Goal: Transaction & Acquisition: Purchase product/service

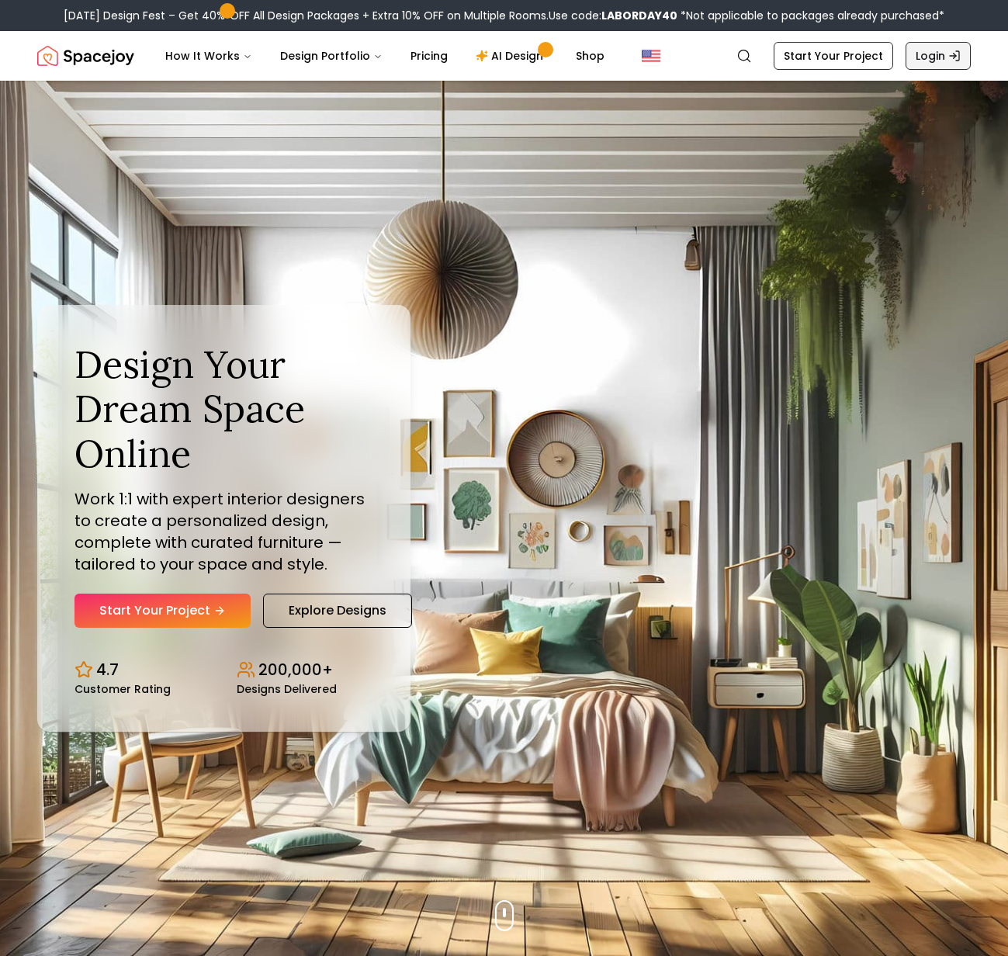
click at [952, 54] on icon "Global" at bounding box center [955, 56] width 12 height 12
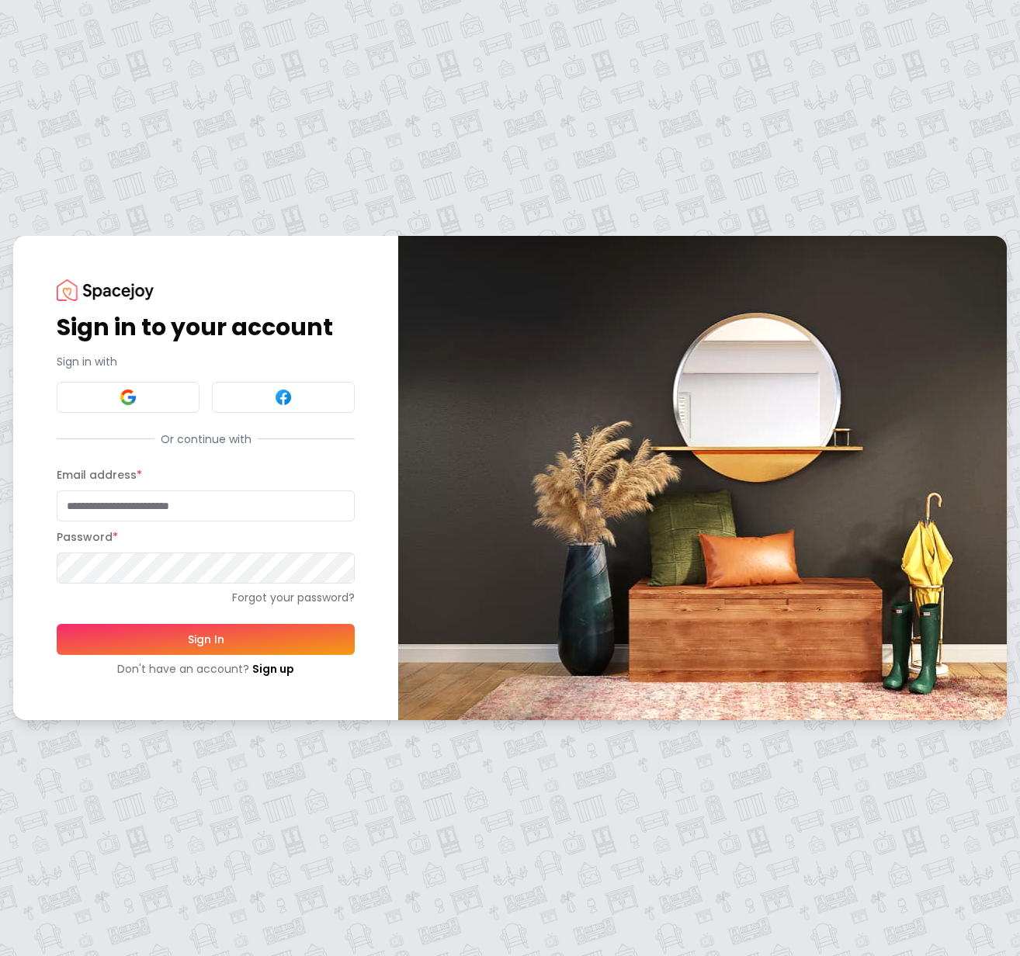
click at [246, 631] on button "Sign In" at bounding box center [206, 639] width 298 height 31
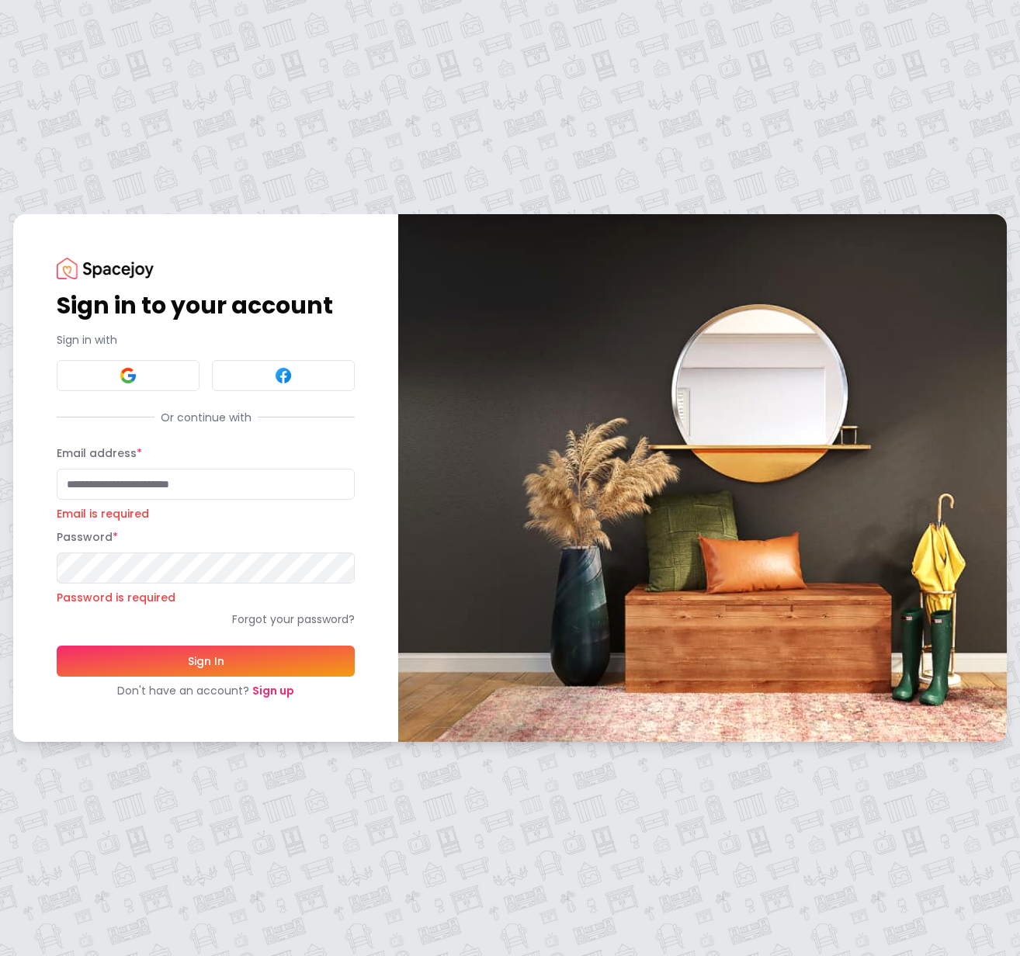
click at [269, 689] on link "Sign up" at bounding box center [273, 691] width 42 height 16
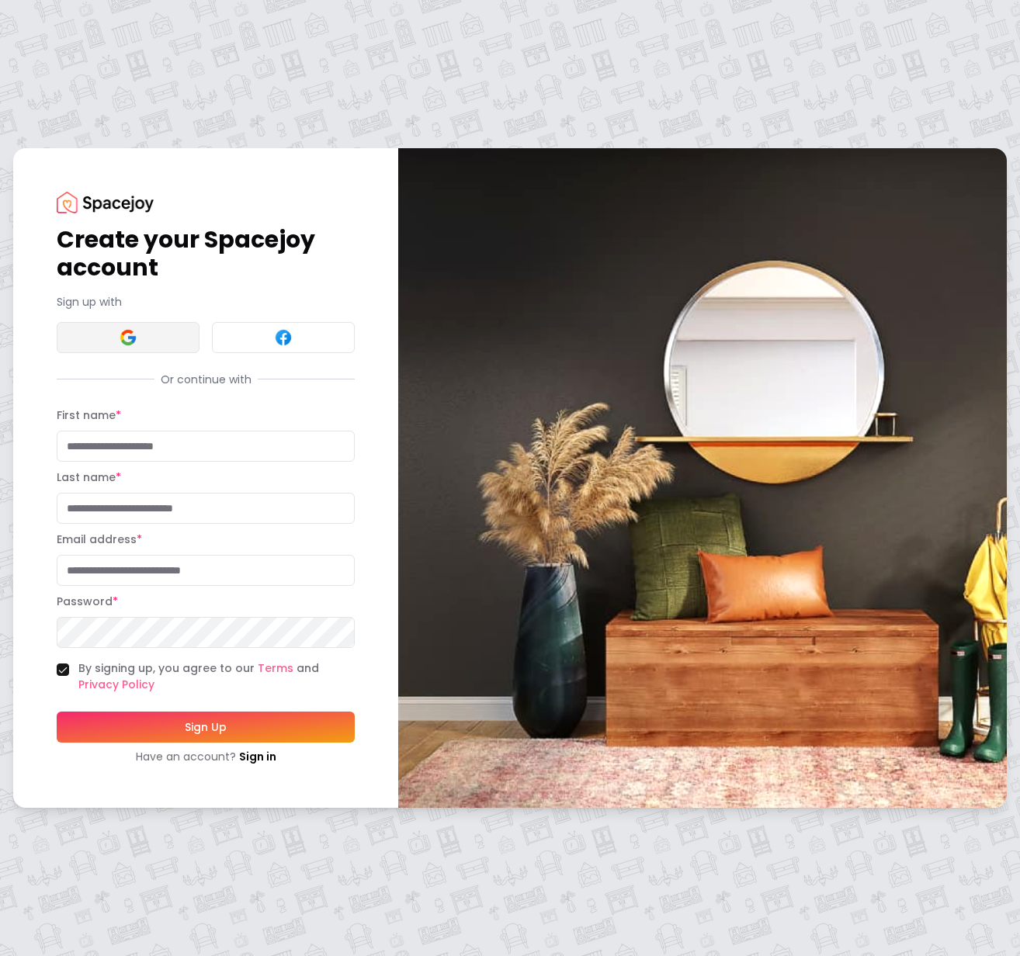
click at [146, 340] on button at bounding box center [128, 337] width 143 height 31
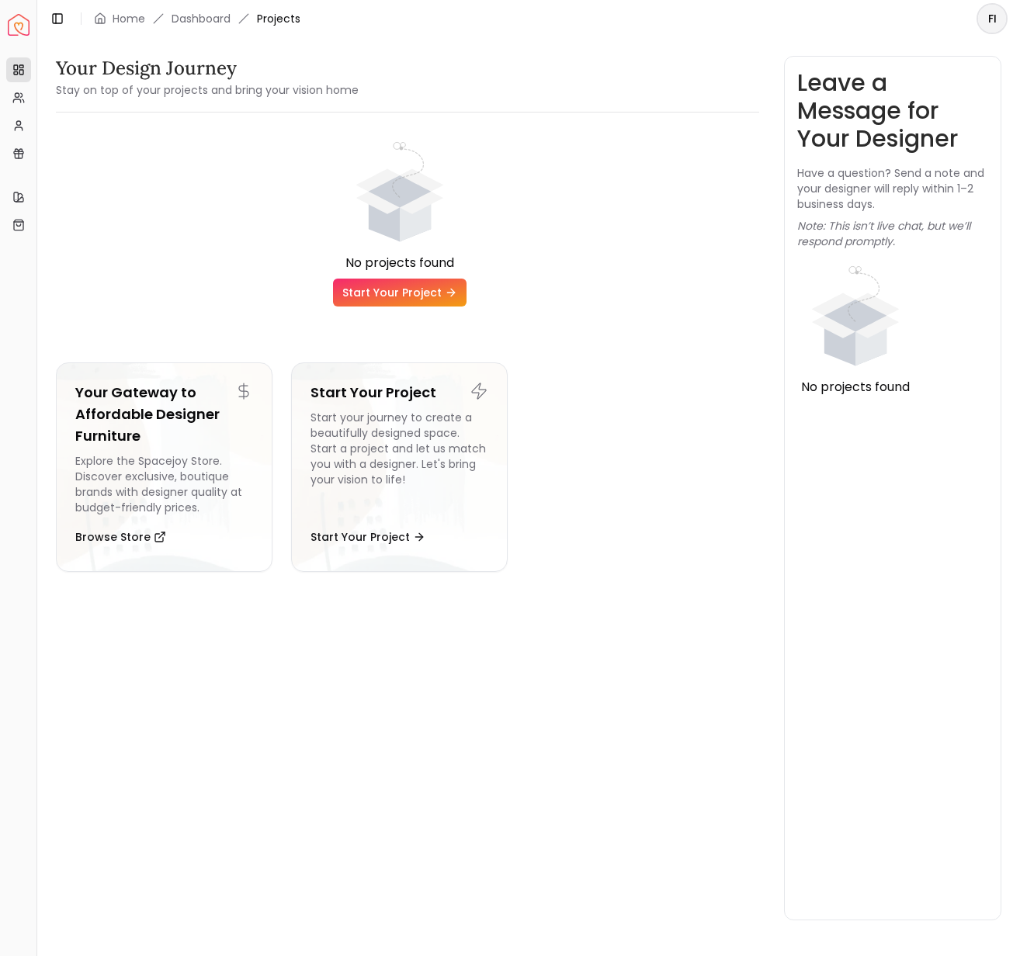
click at [415, 289] on link "Start Your Project" at bounding box center [400, 293] width 134 height 28
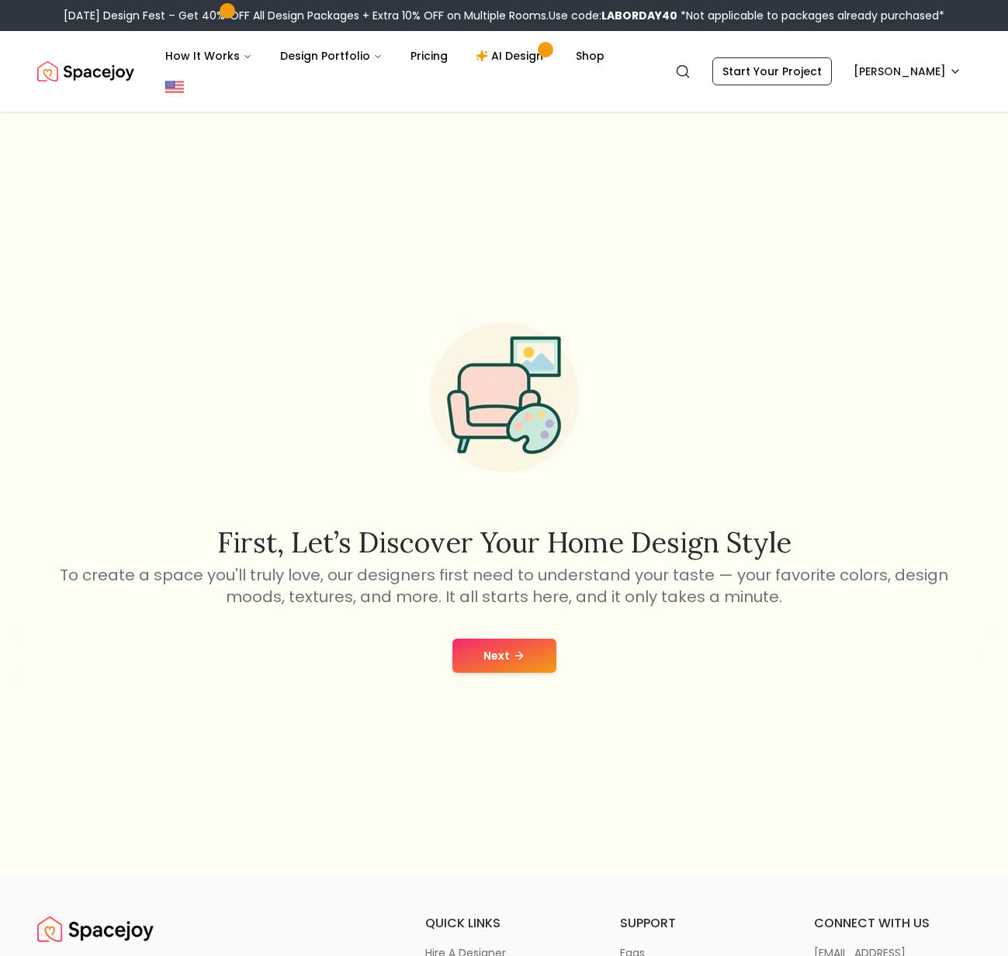
click at [509, 645] on div "Next" at bounding box center [503, 655] width 983 height 59
click at [509, 639] on button "Next" at bounding box center [505, 656] width 104 height 34
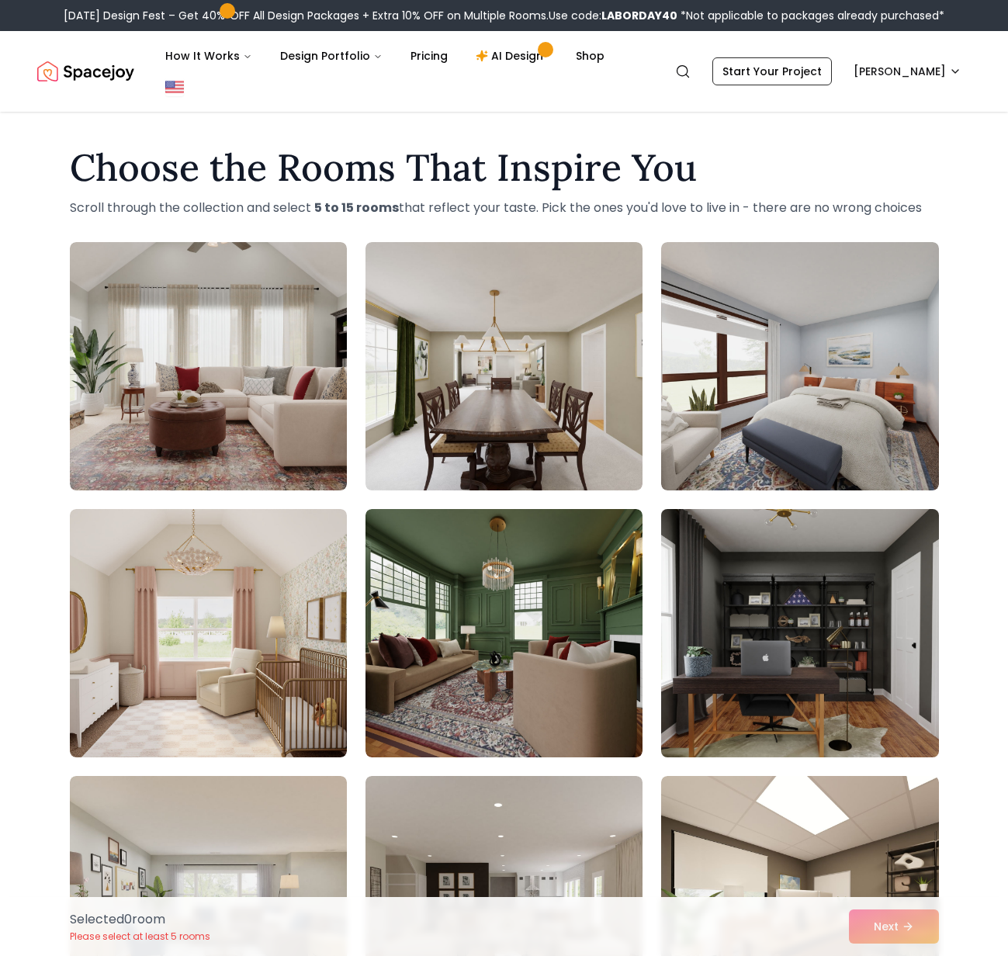
click at [695, 584] on img at bounding box center [799, 633] width 291 height 261
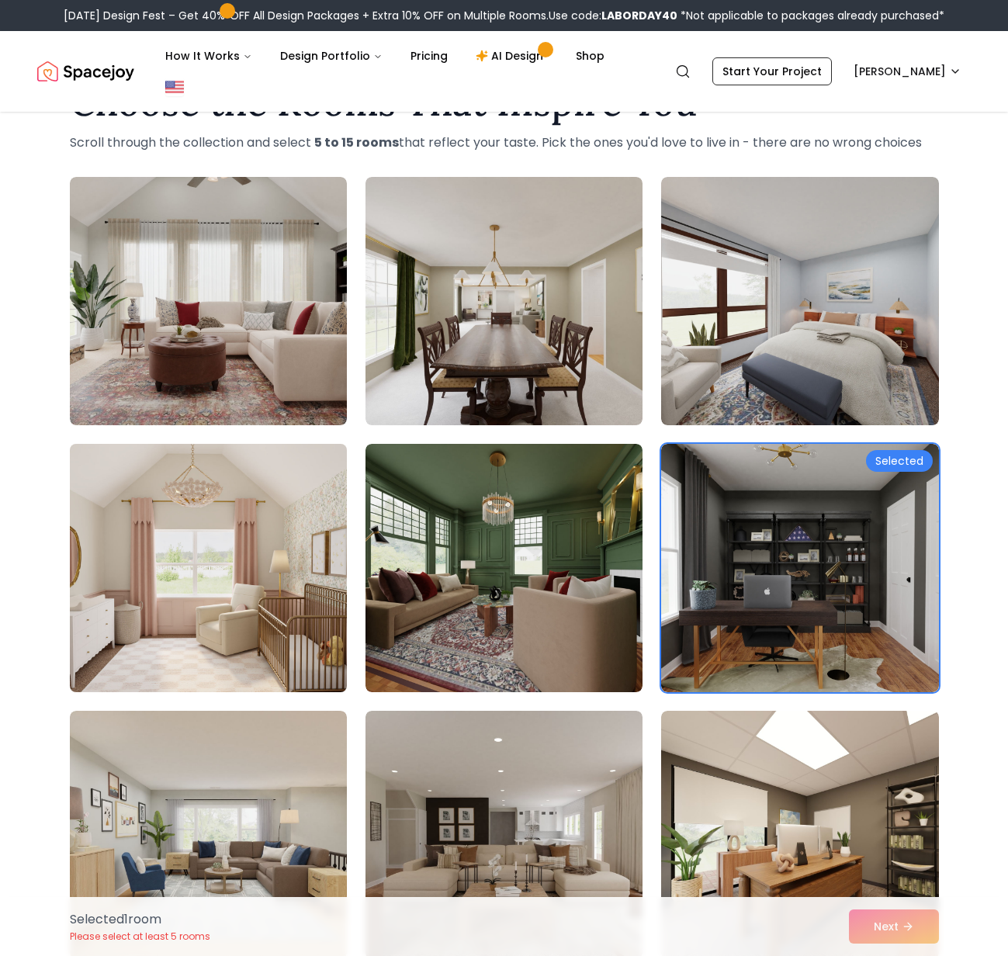
scroll to position [66, 0]
drag, startPoint x: 255, startPoint y: 503, endPoint x: 262, endPoint y: 504, distance: 7.8
click at [255, 503] on img at bounding box center [208, 567] width 291 height 261
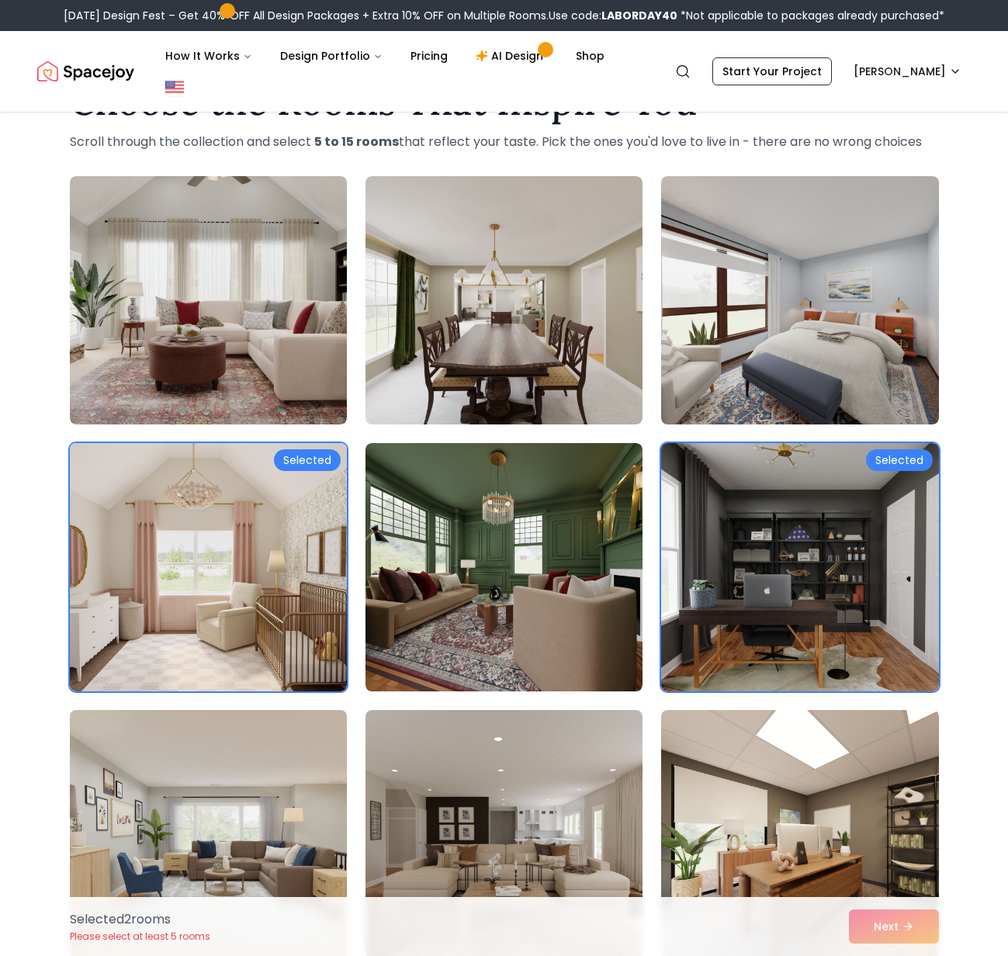
drag, startPoint x: 248, startPoint y: 760, endPoint x: 260, endPoint y: 749, distance: 15.9
click at [248, 759] on img at bounding box center [208, 834] width 291 height 261
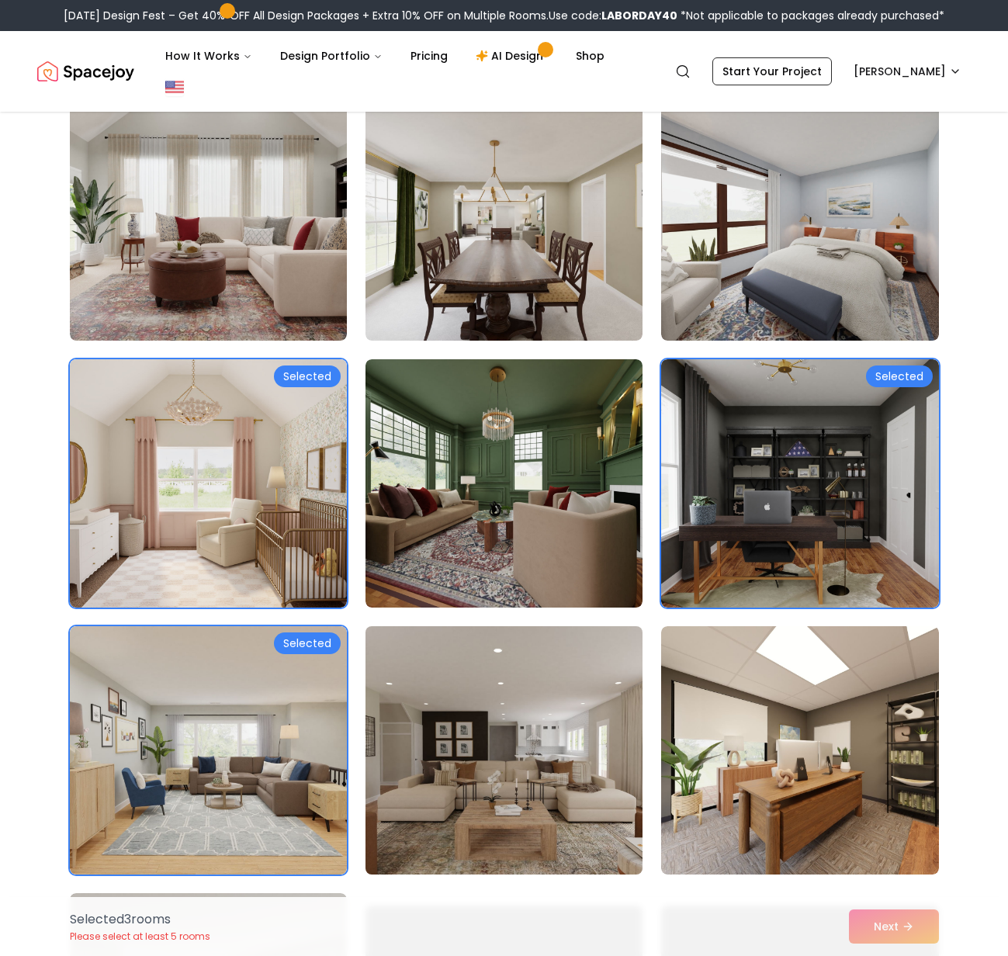
scroll to position [365, 0]
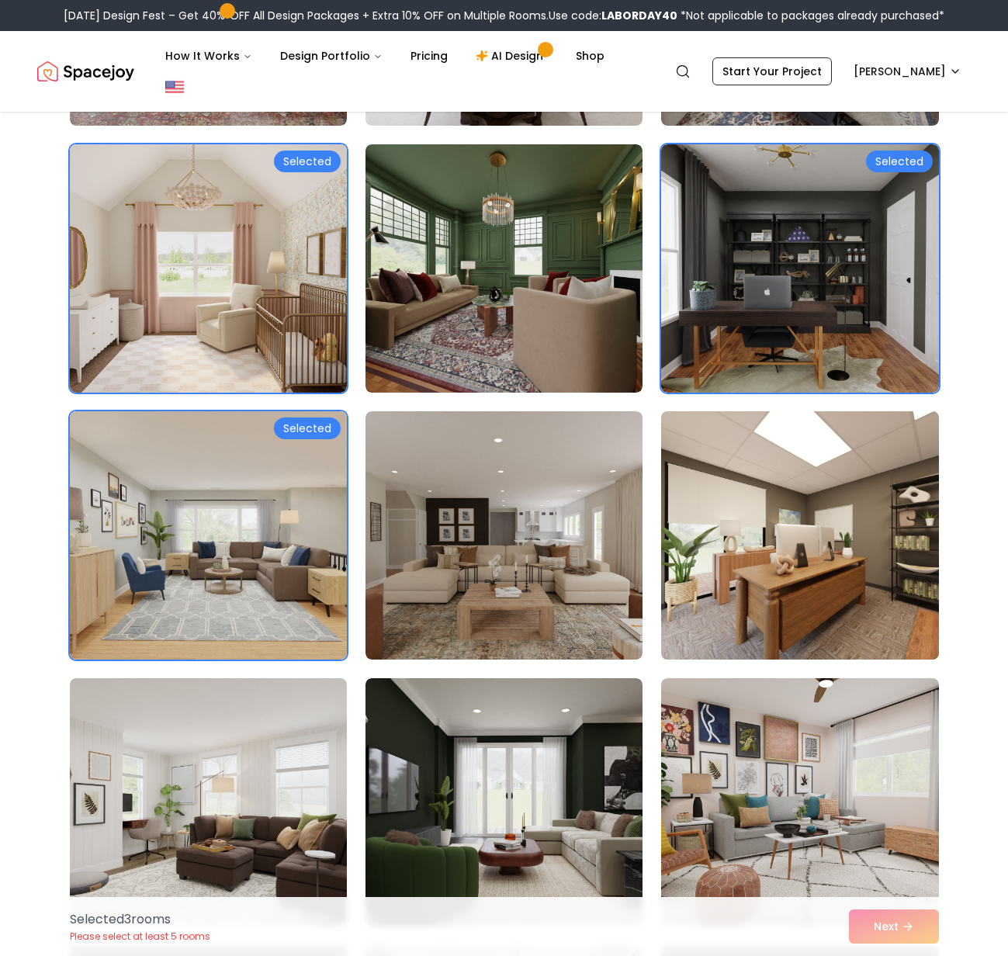
click at [786, 529] on img at bounding box center [799, 535] width 291 height 261
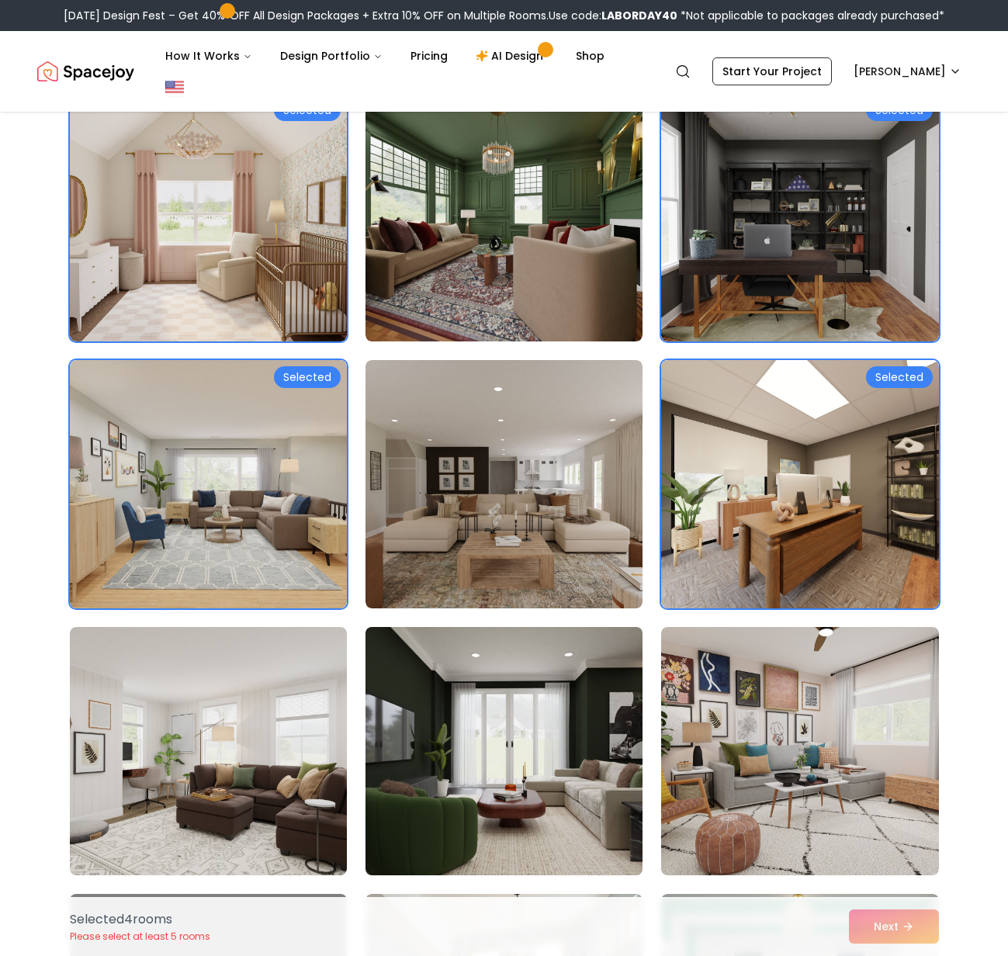
scroll to position [713, 0]
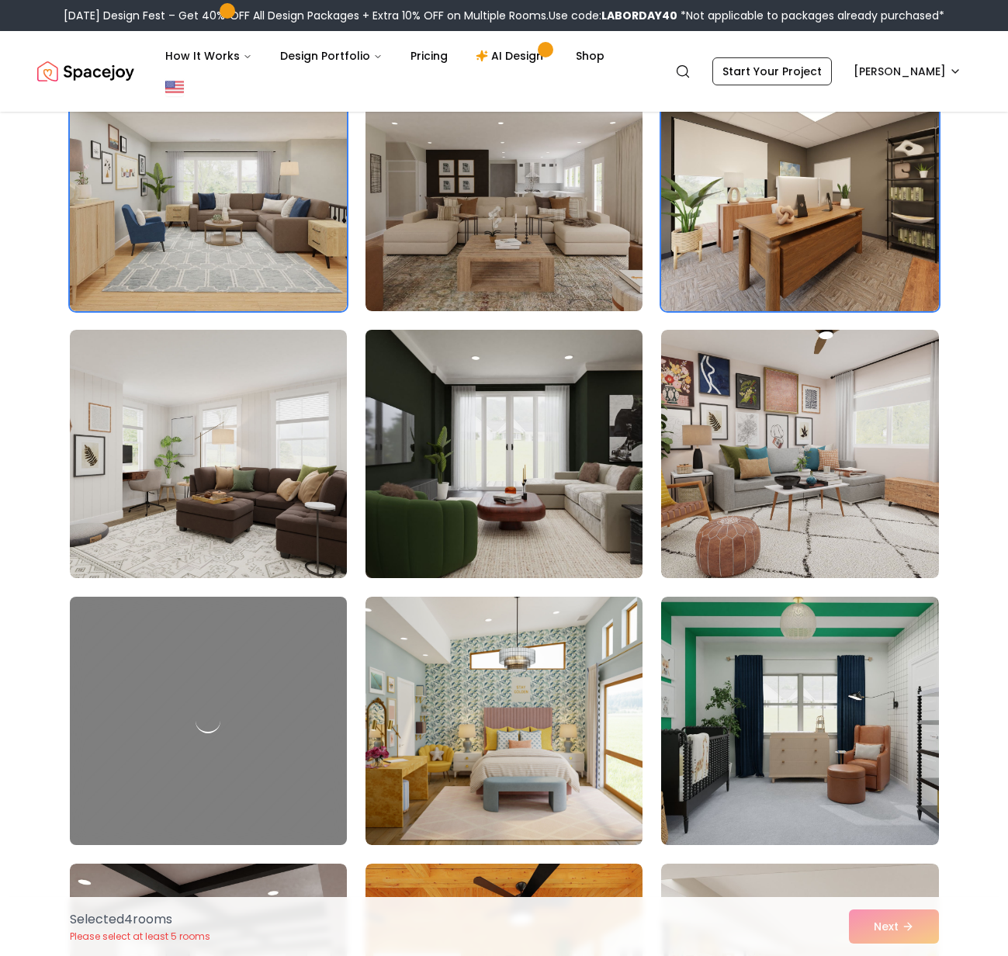
click at [522, 522] on img at bounding box center [504, 454] width 291 height 261
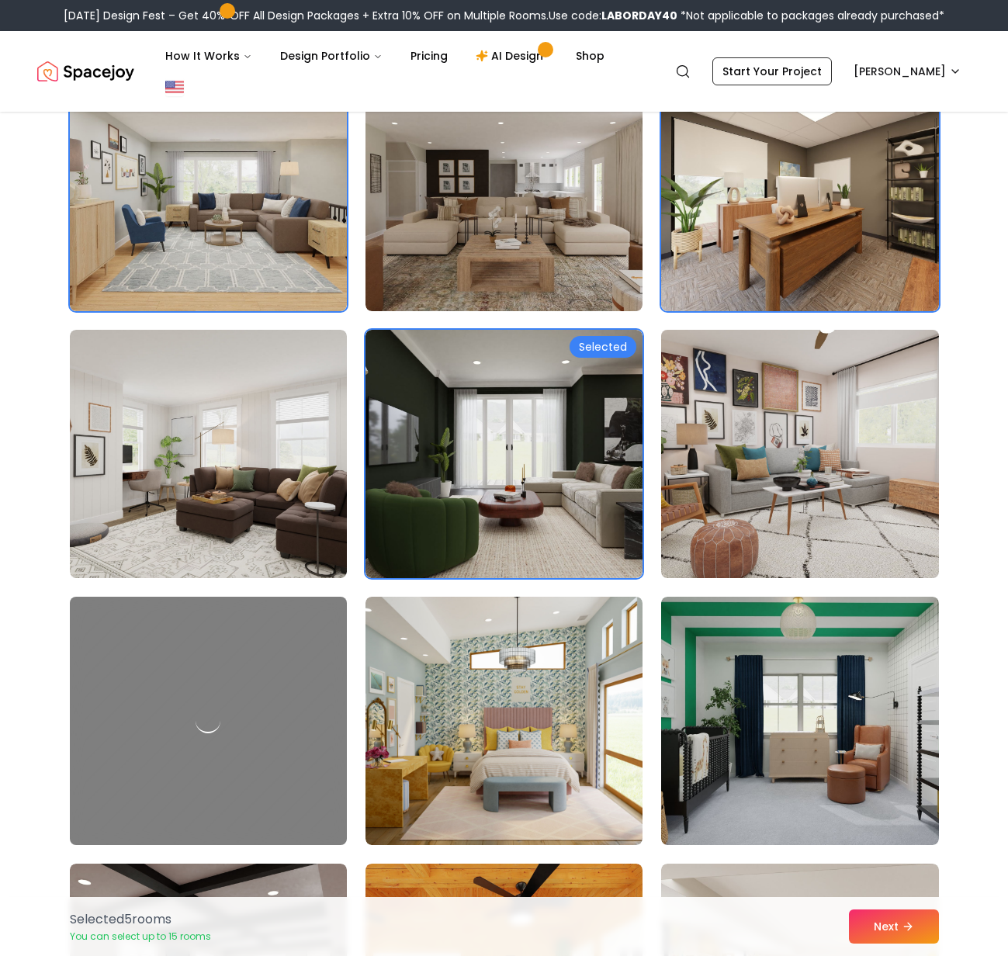
click at [790, 509] on img at bounding box center [799, 454] width 291 height 261
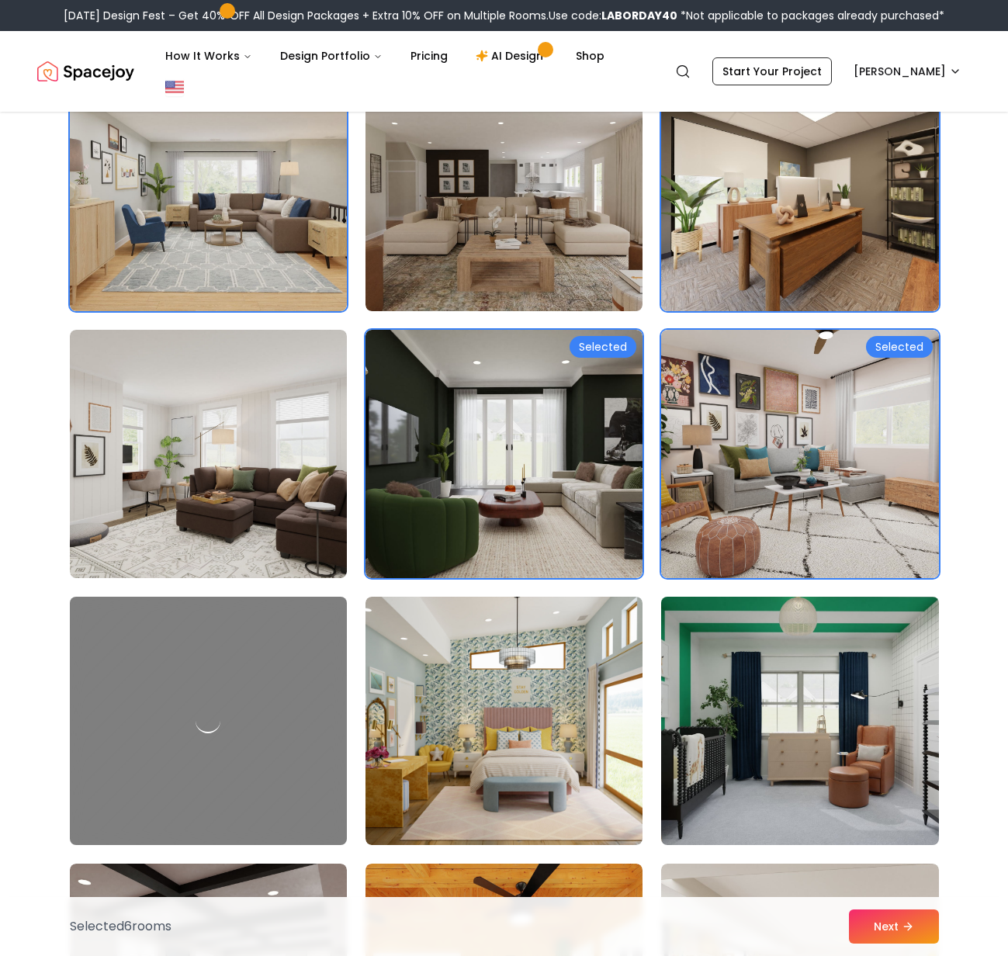
drag, startPoint x: 799, startPoint y: 696, endPoint x: 661, endPoint y: 694, distance: 138.2
click at [799, 696] on img at bounding box center [799, 721] width 291 height 261
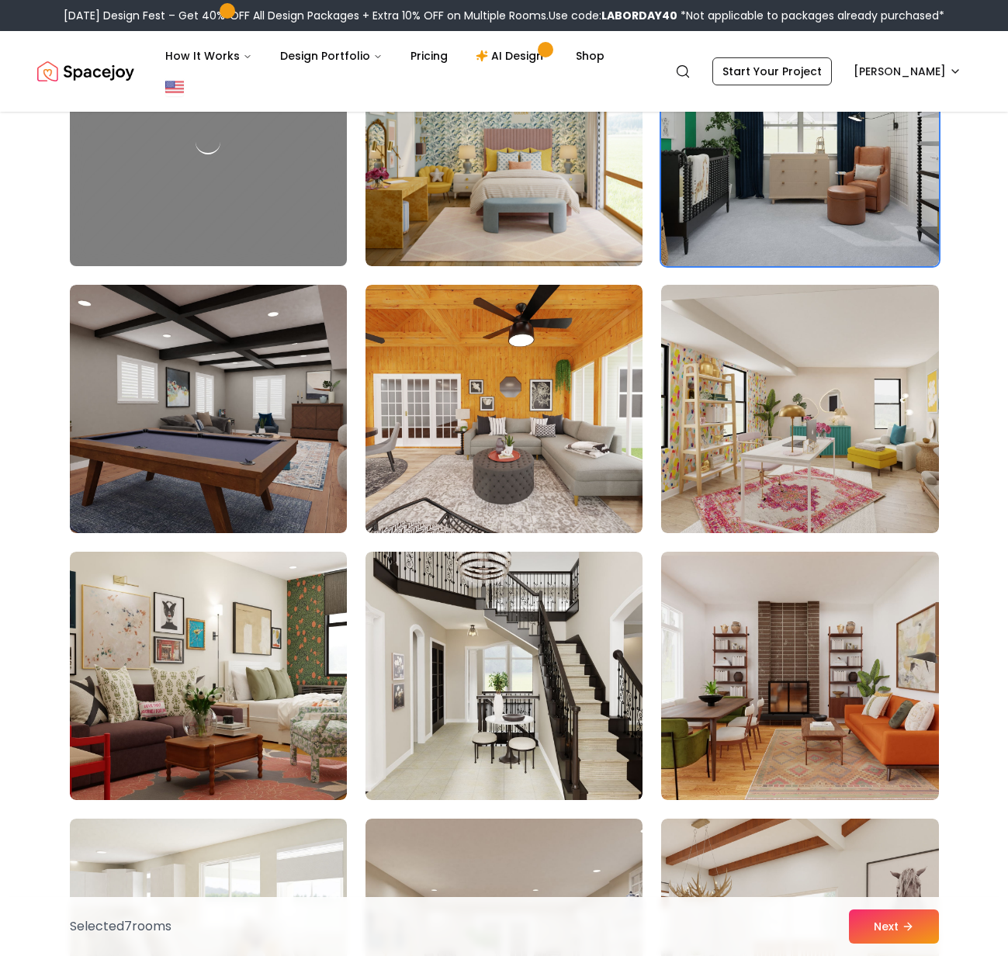
scroll to position [1377, 0]
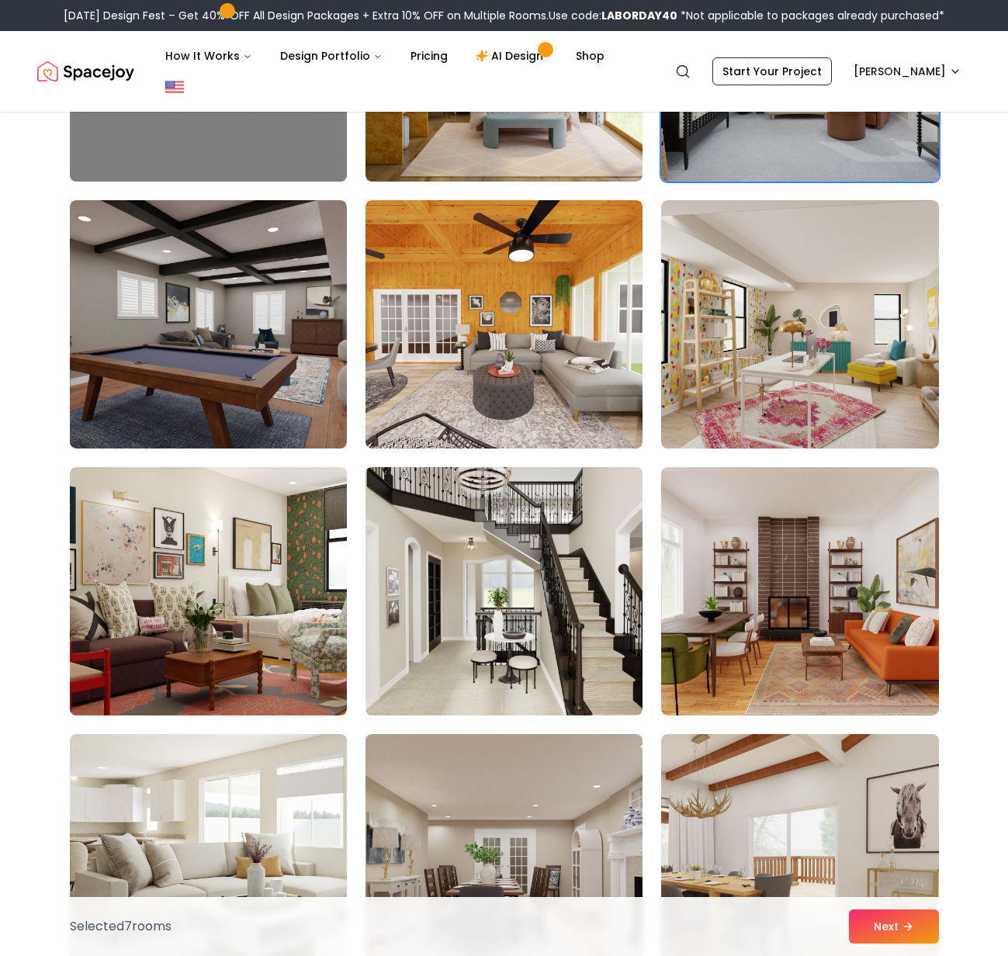
click at [469, 633] on img at bounding box center [504, 591] width 291 height 261
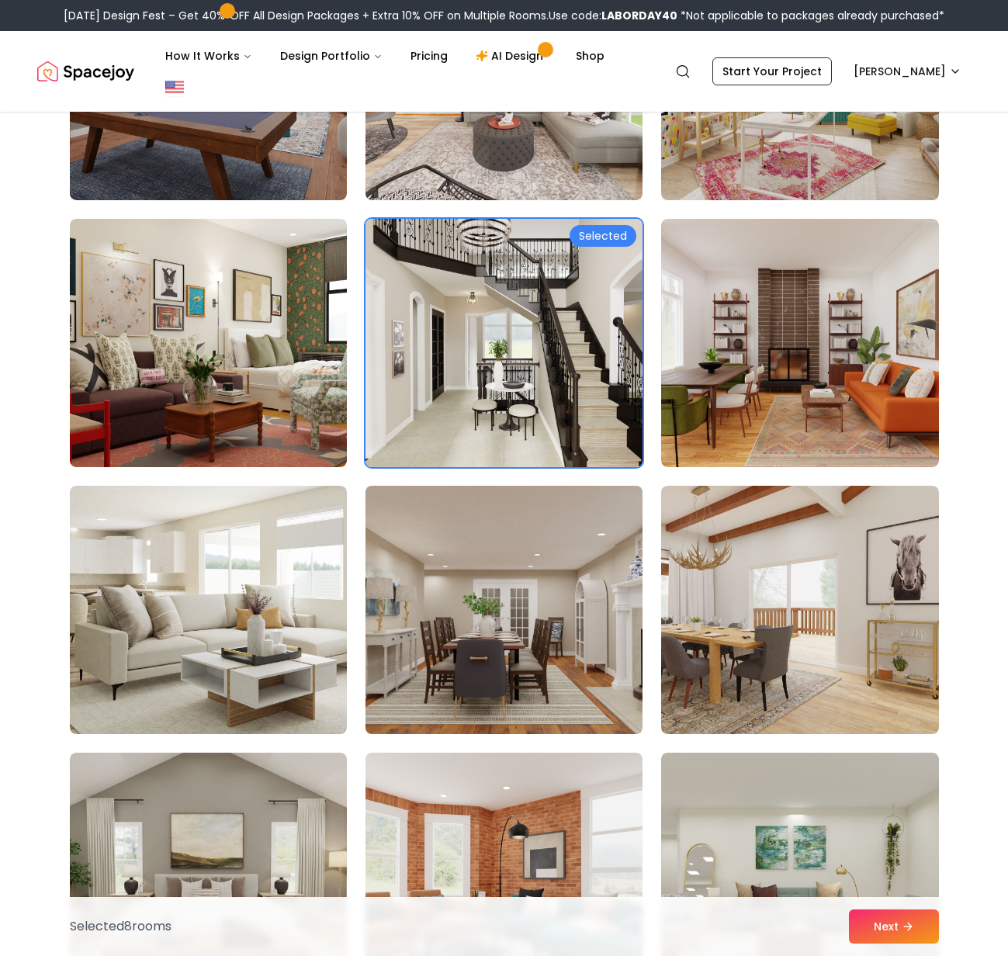
scroll to position [1630, 0]
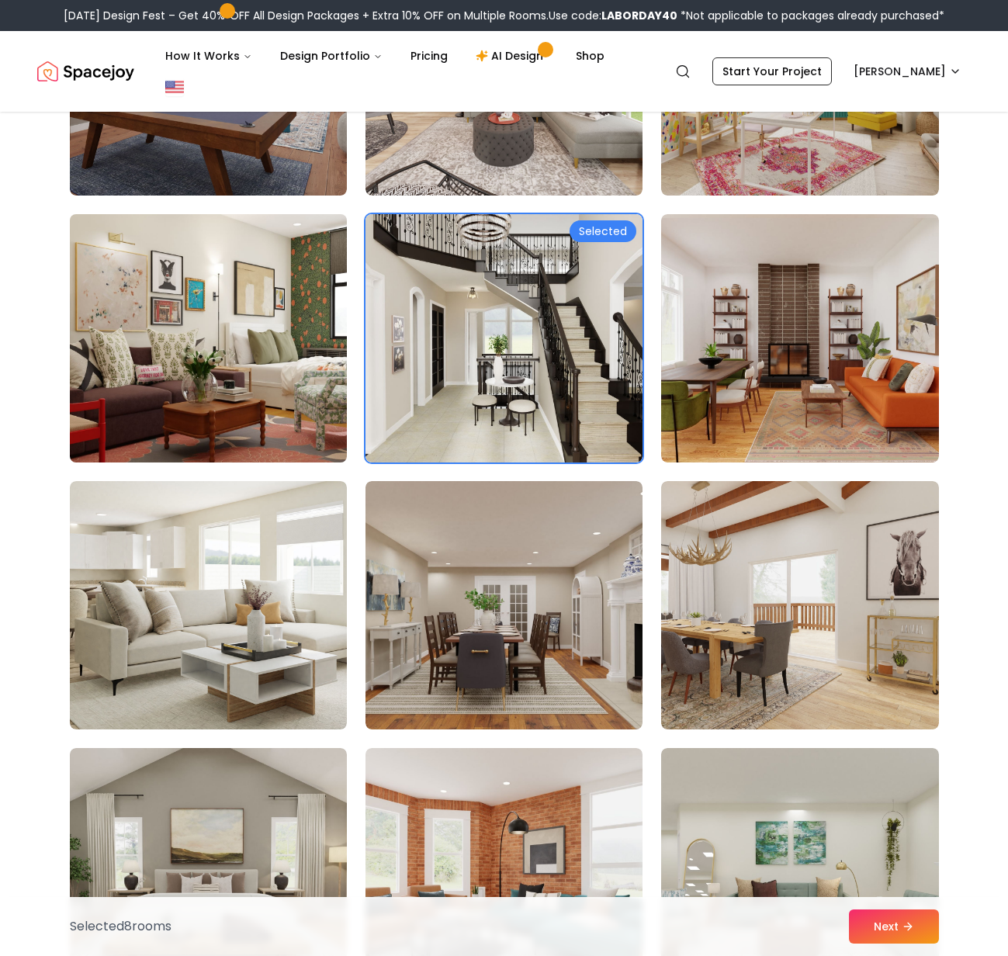
click at [284, 340] on img at bounding box center [208, 338] width 291 height 261
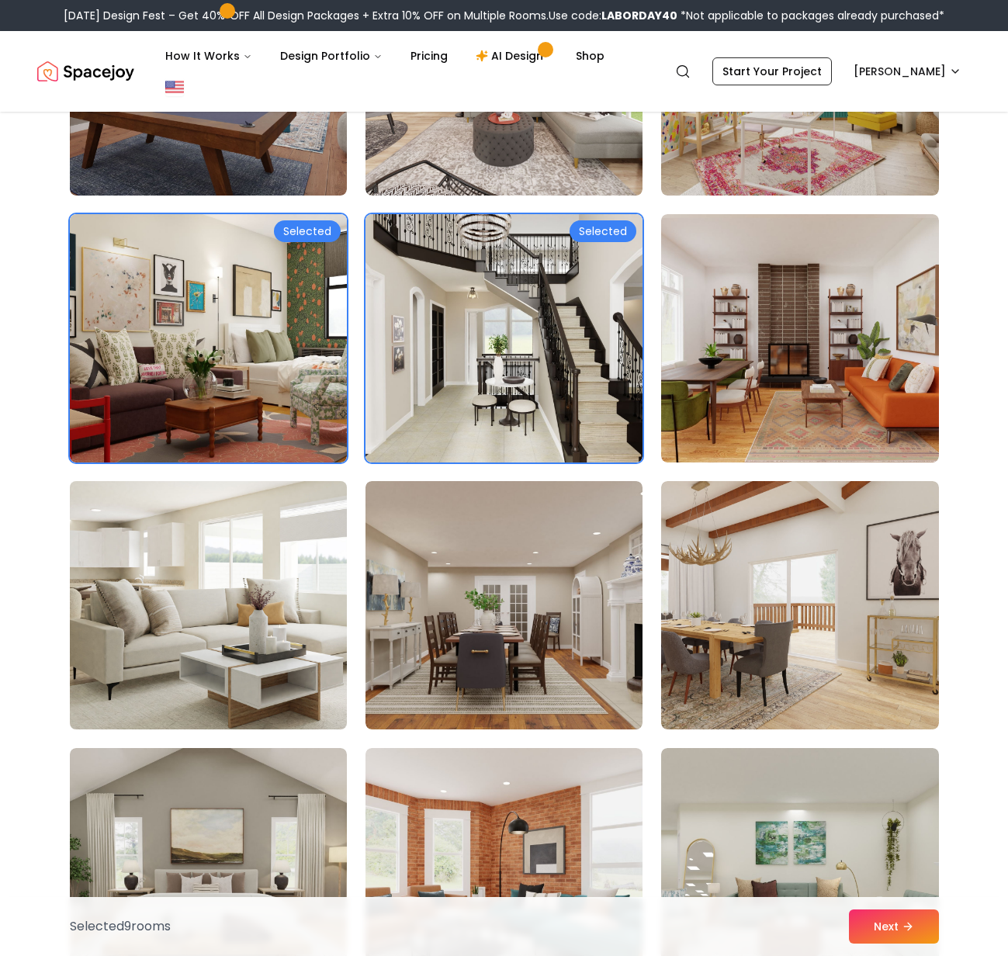
click at [288, 508] on img at bounding box center [208, 605] width 291 height 261
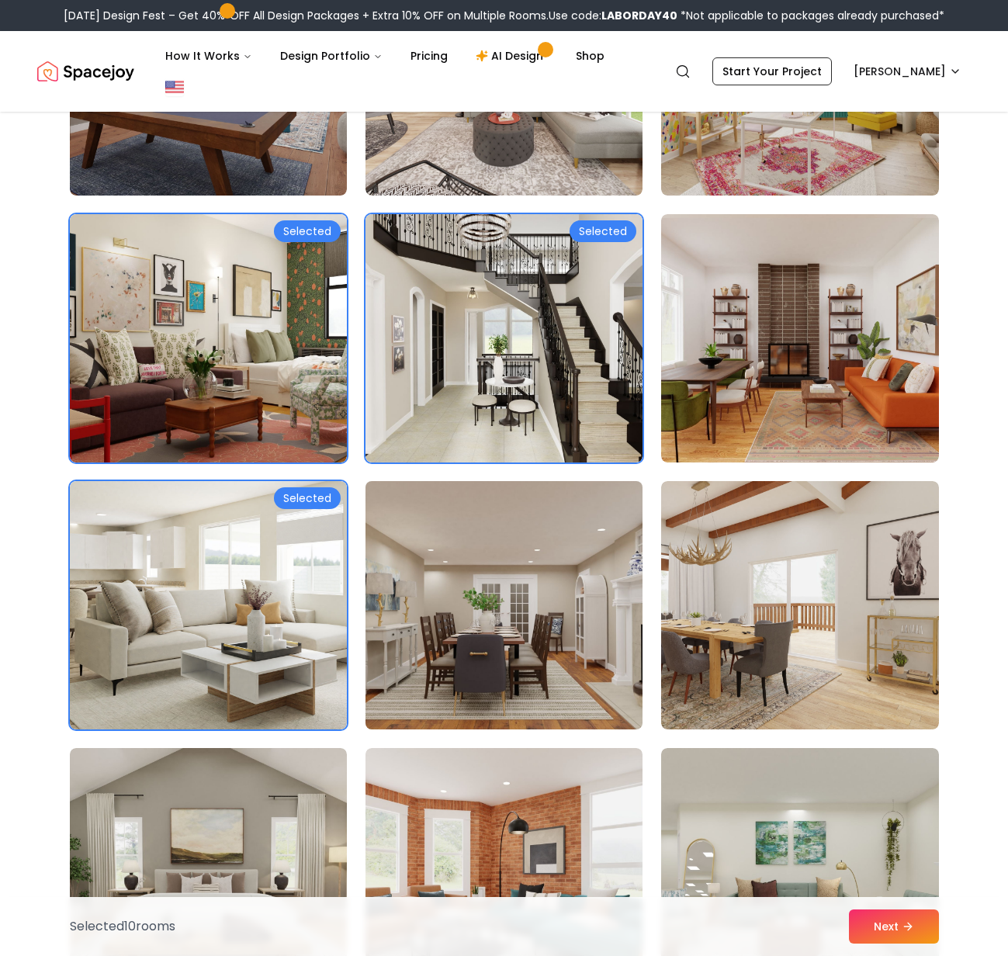
click at [506, 541] on img at bounding box center [504, 605] width 291 height 261
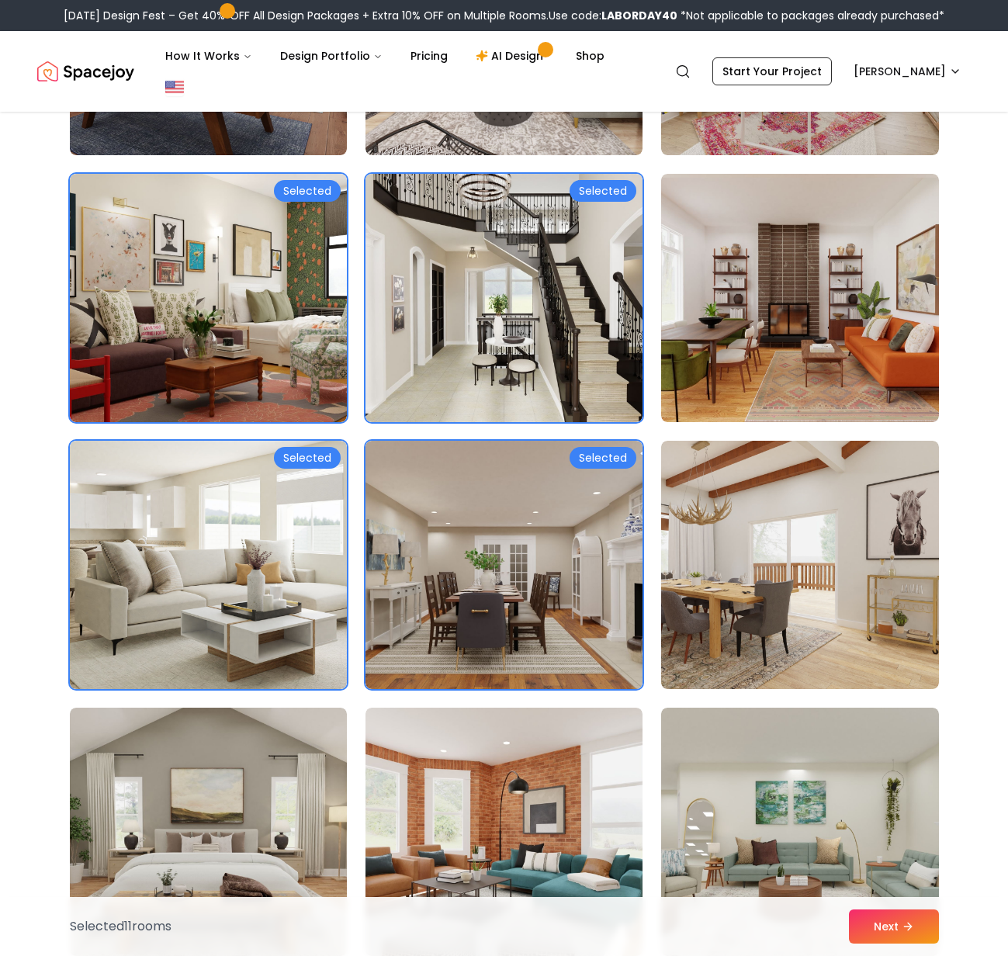
scroll to position [1888, 0]
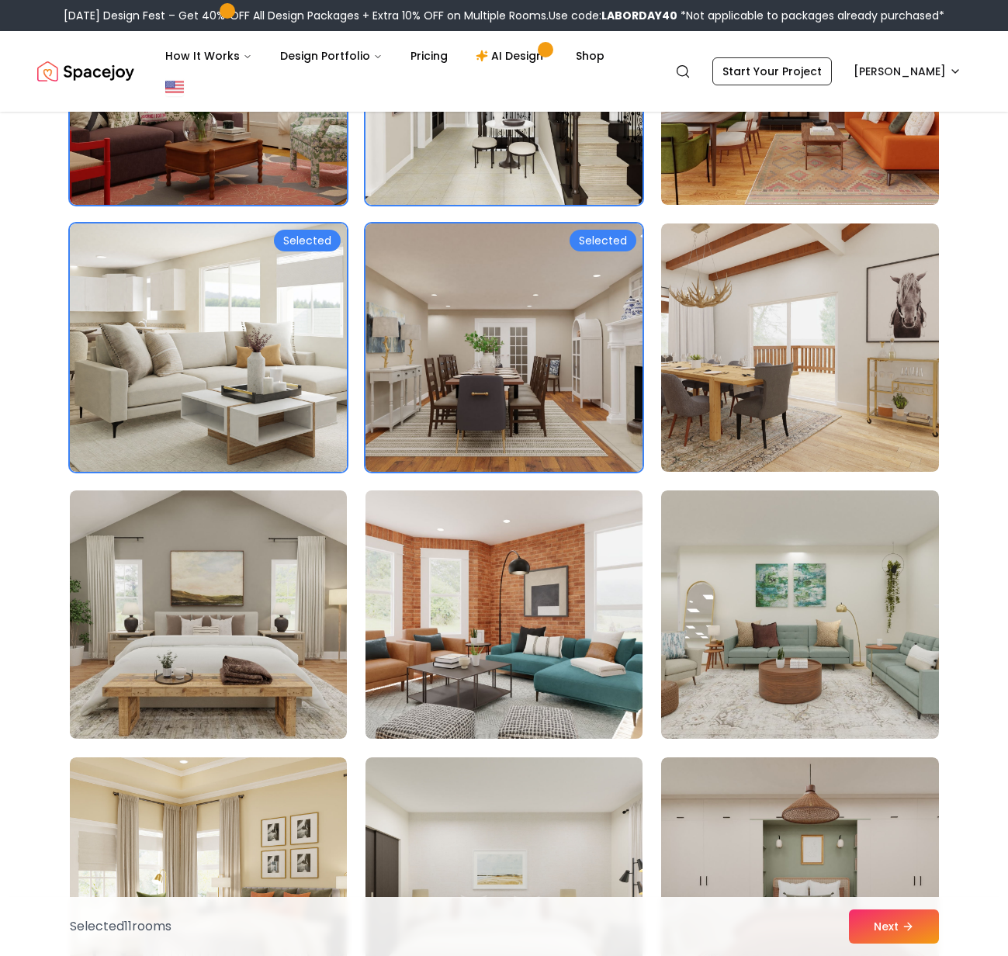
click at [529, 583] on img at bounding box center [504, 614] width 291 height 261
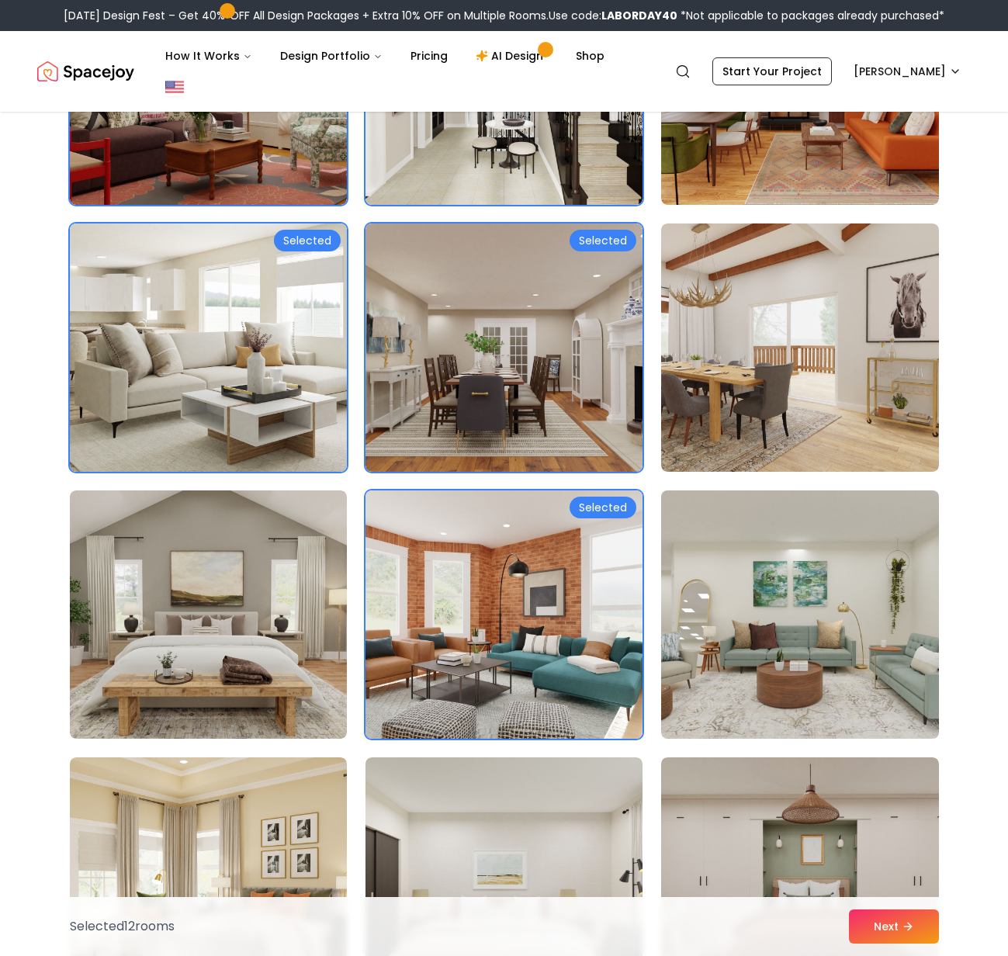
click at [789, 592] on img at bounding box center [799, 614] width 291 height 261
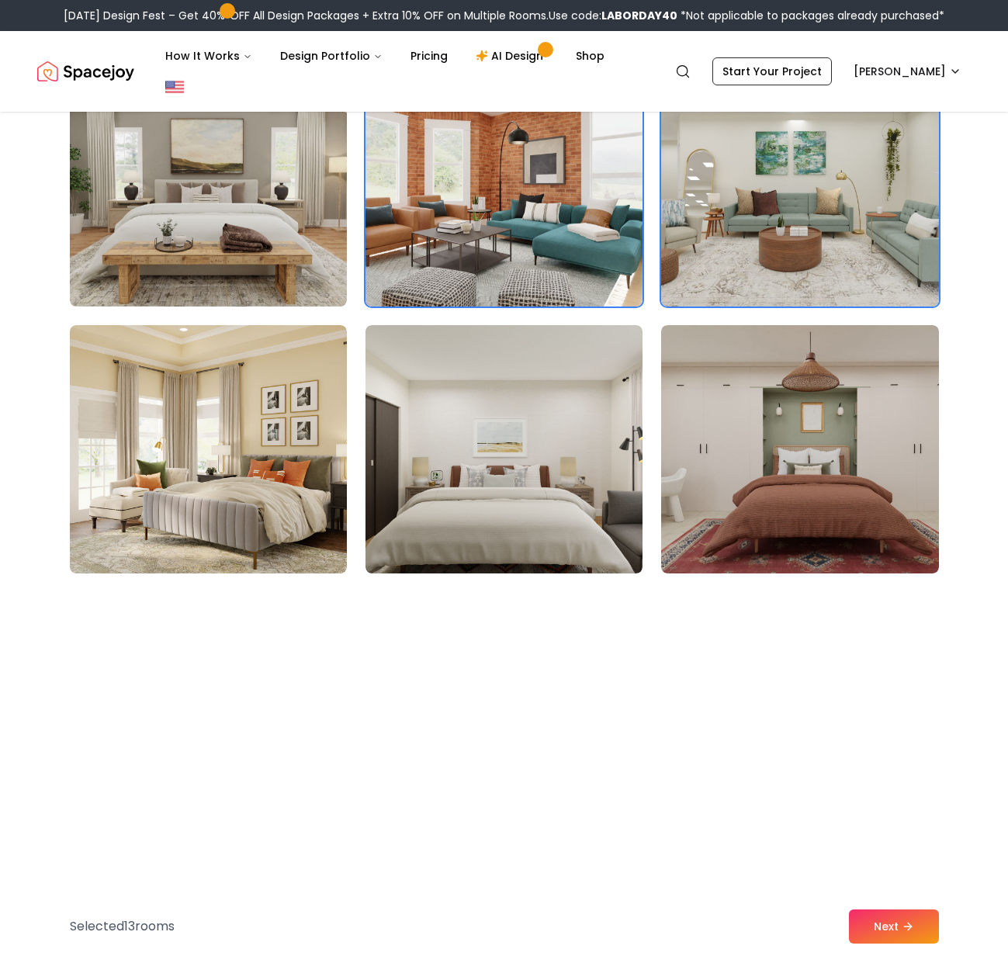
scroll to position [2325, 0]
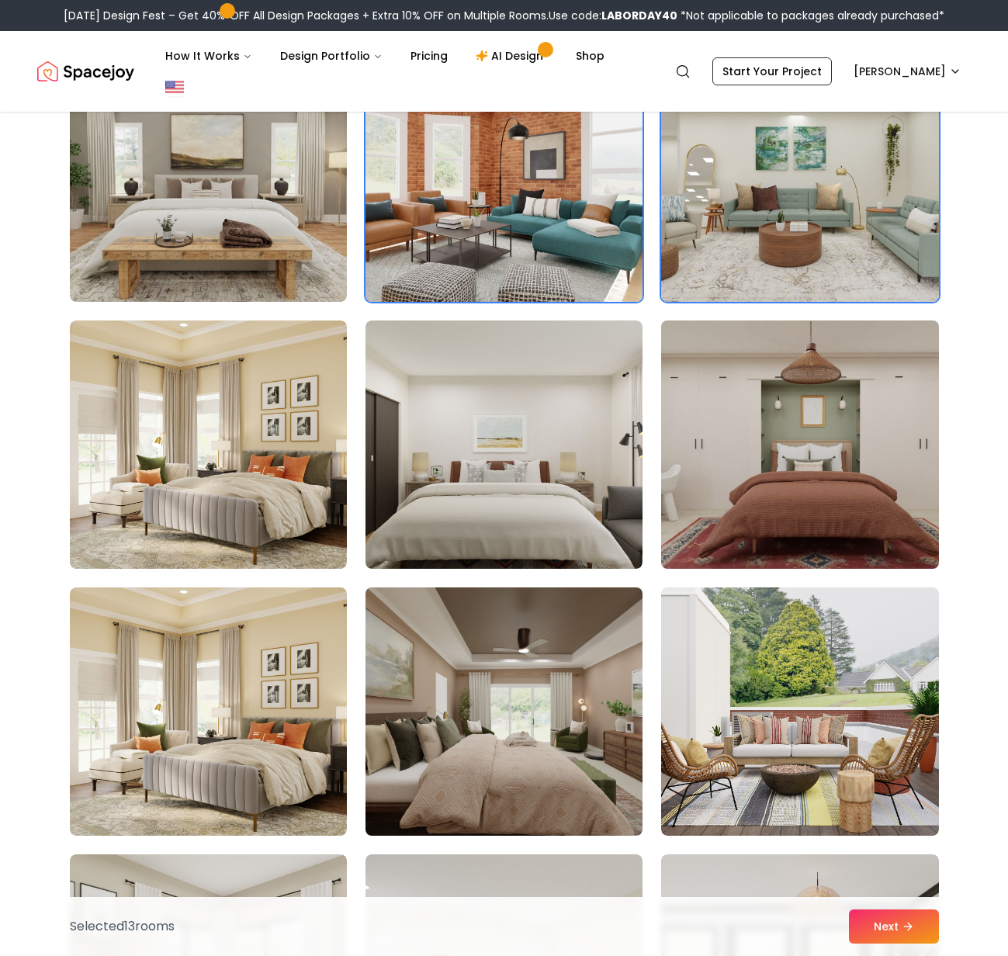
click at [750, 469] on img at bounding box center [799, 444] width 291 height 261
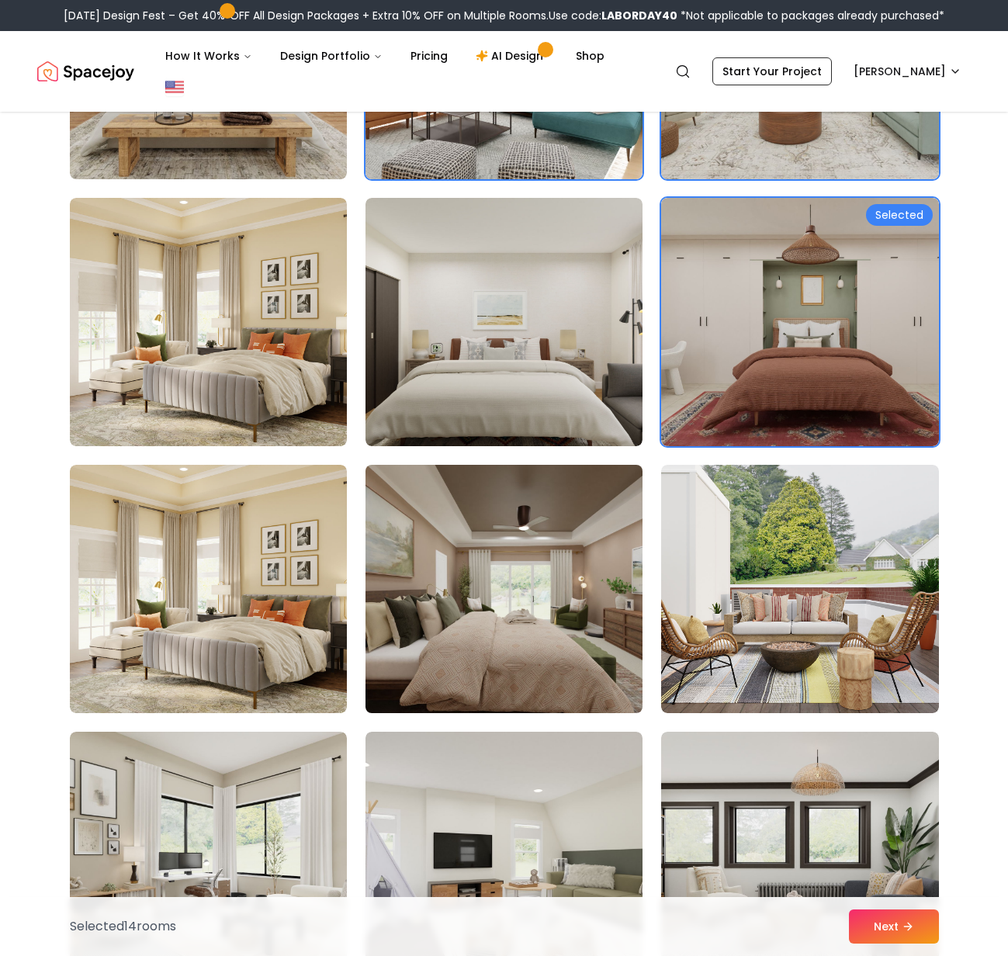
click at [490, 557] on img at bounding box center [504, 589] width 291 height 261
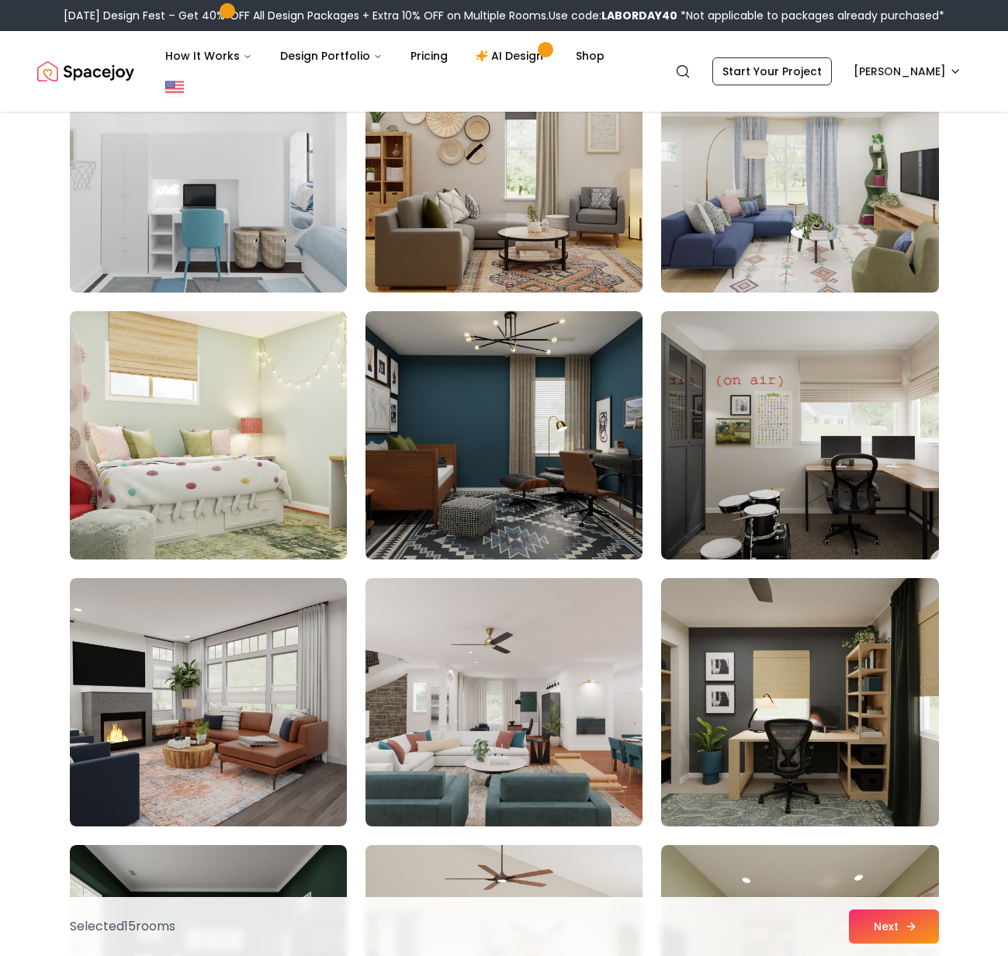
click at [934, 924] on button "Next" at bounding box center [894, 927] width 90 height 34
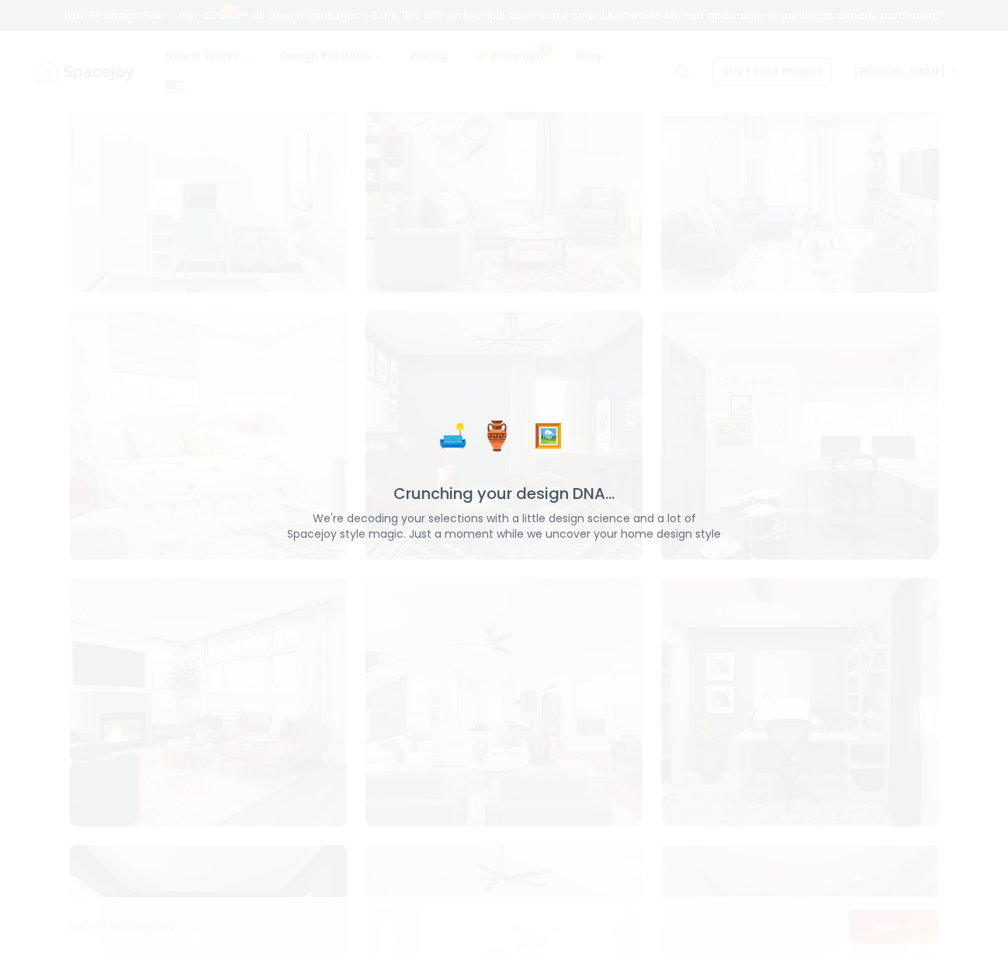
scroll to position [3936, 0]
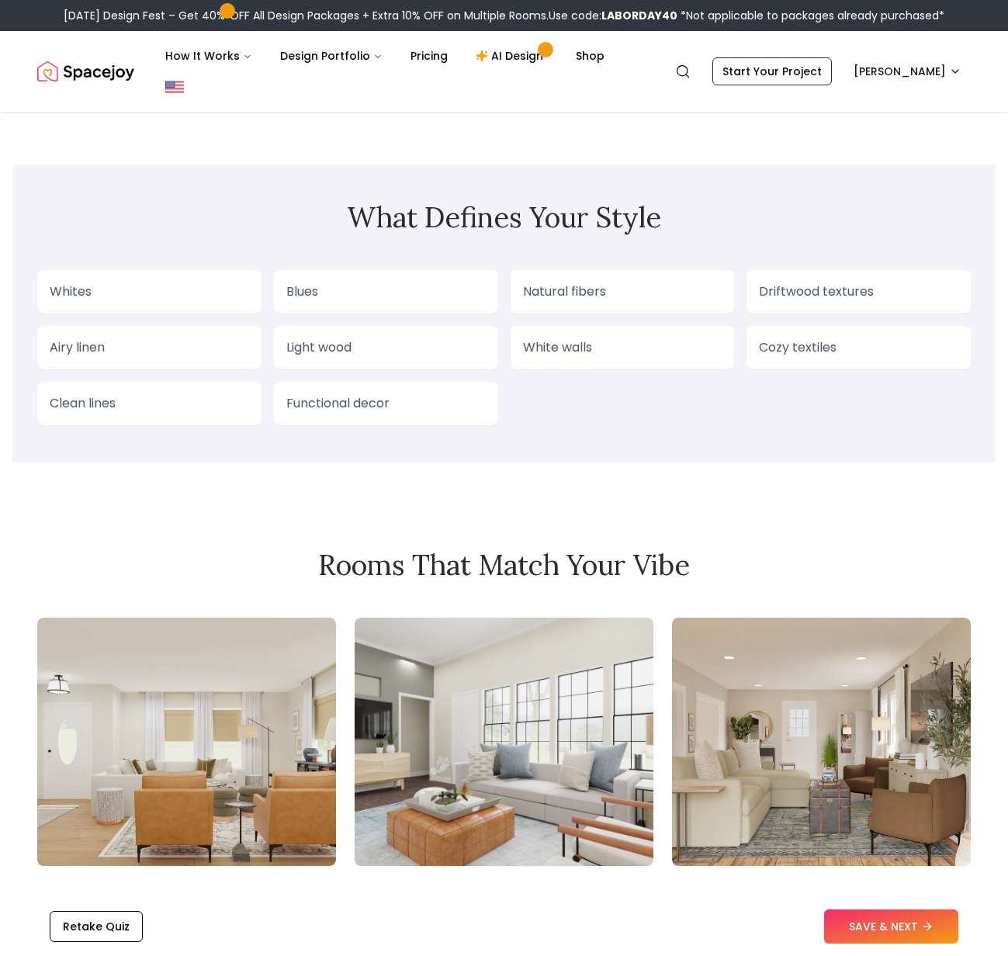
scroll to position [1504, 0]
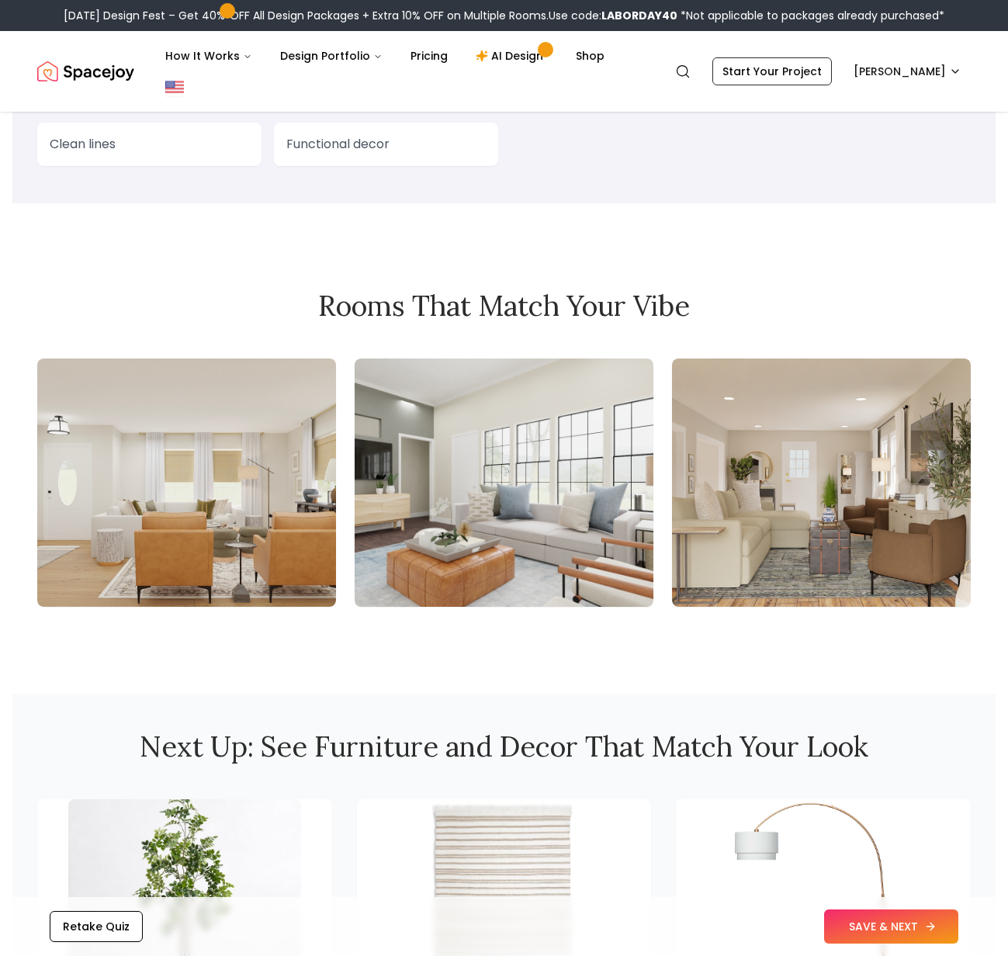
click at [876, 917] on button "SAVE & NEXT" at bounding box center [891, 927] width 134 height 34
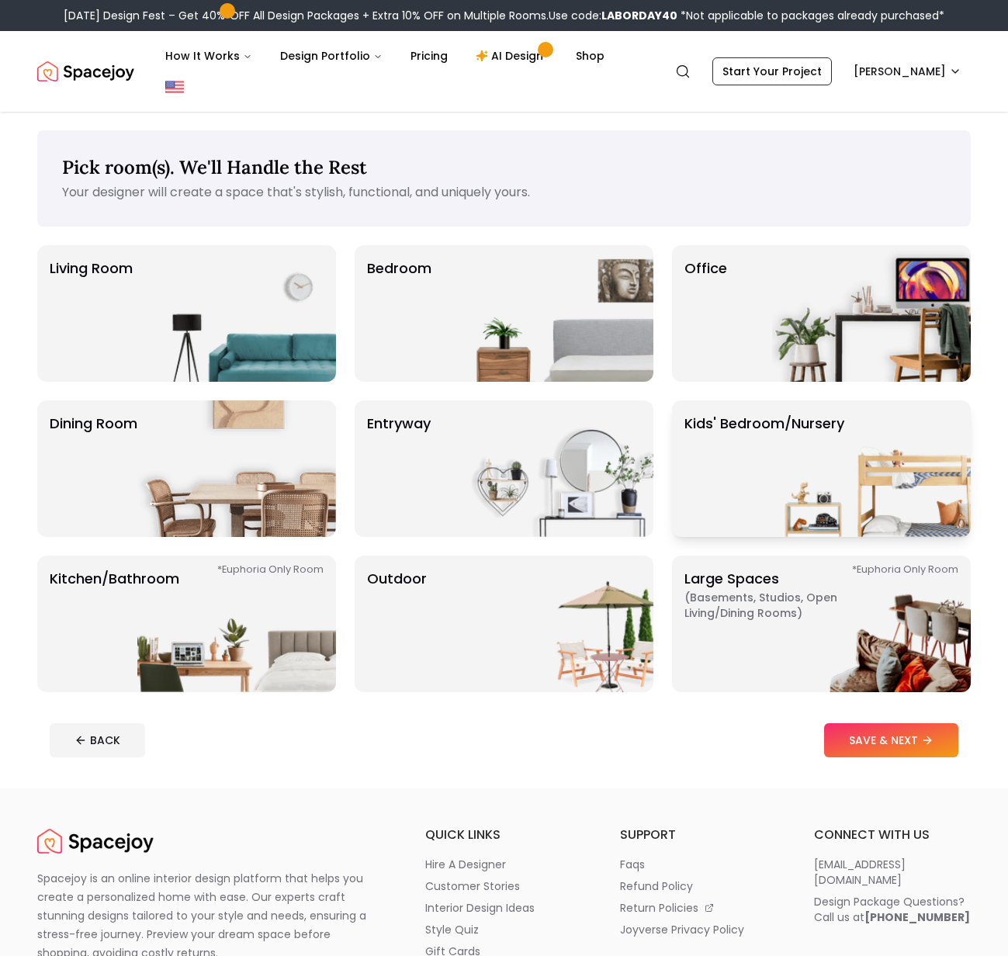
click at [732, 475] on p "Kids' Bedroom/Nursery" at bounding box center [765, 469] width 160 height 112
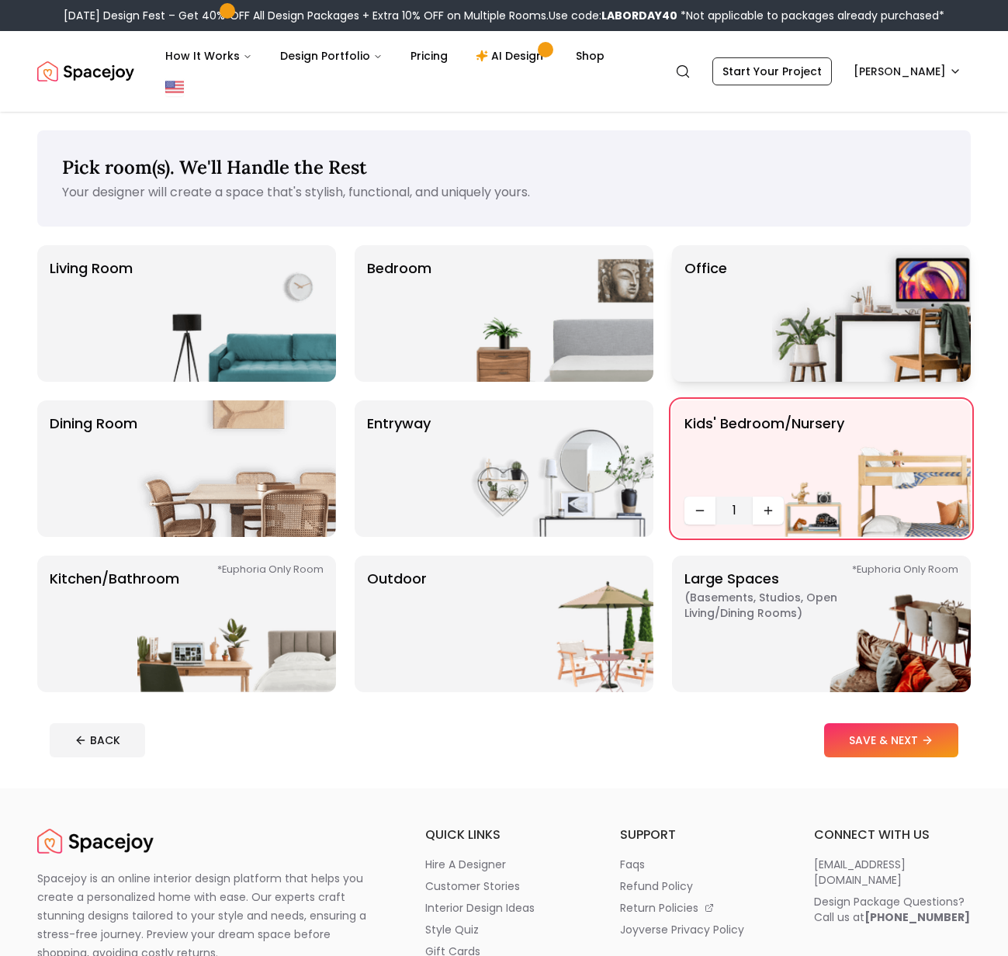
click at [745, 321] on div "Office" at bounding box center [821, 313] width 299 height 137
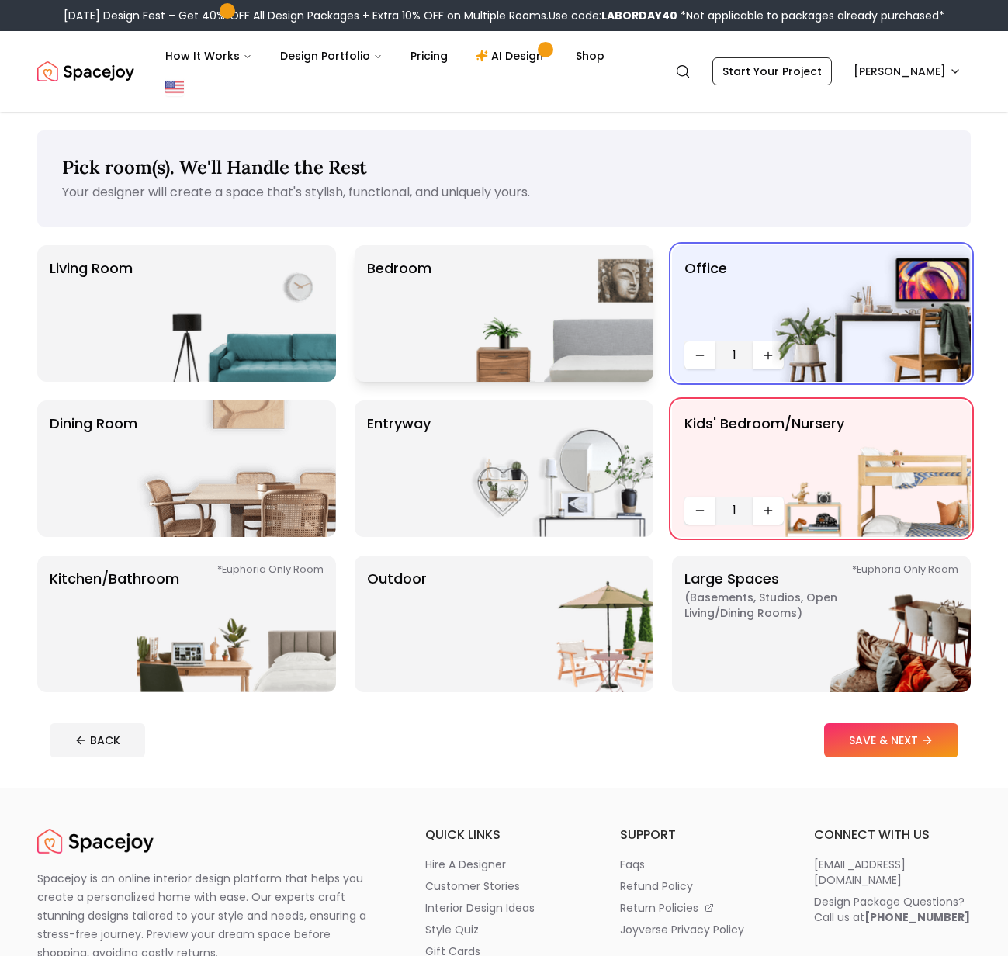
click at [440, 331] on div "Bedroom" at bounding box center [504, 313] width 299 height 137
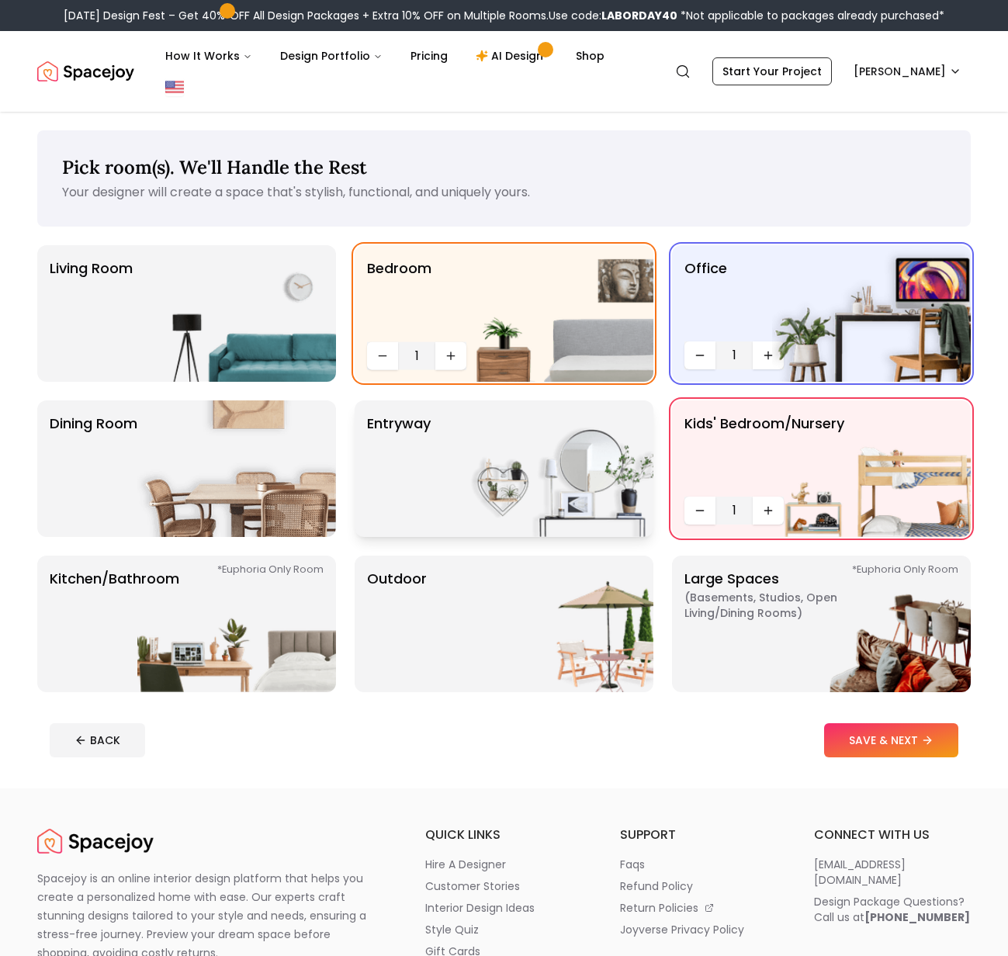
click at [449, 404] on div "entryway" at bounding box center [504, 469] width 299 height 137
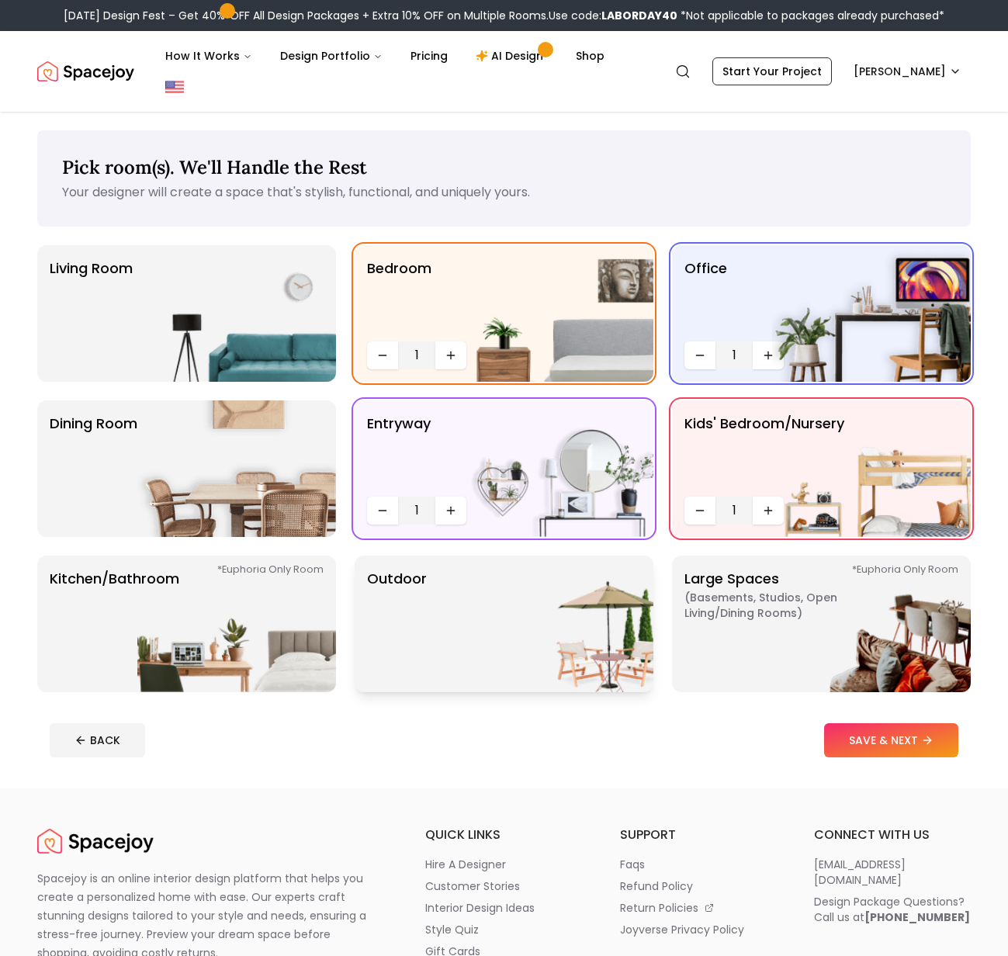
click at [414, 578] on p "Outdoor" at bounding box center [397, 624] width 60 height 112
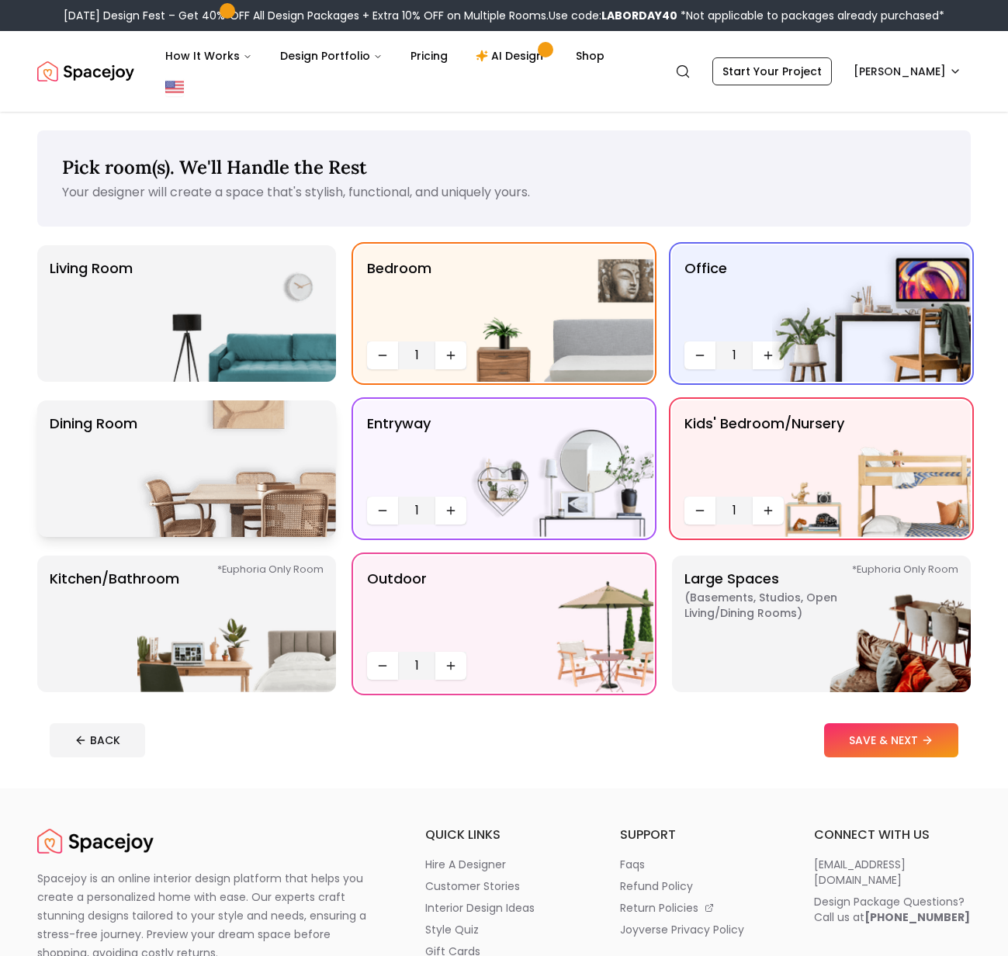
click at [230, 456] on img at bounding box center [236, 469] width 199 height 137
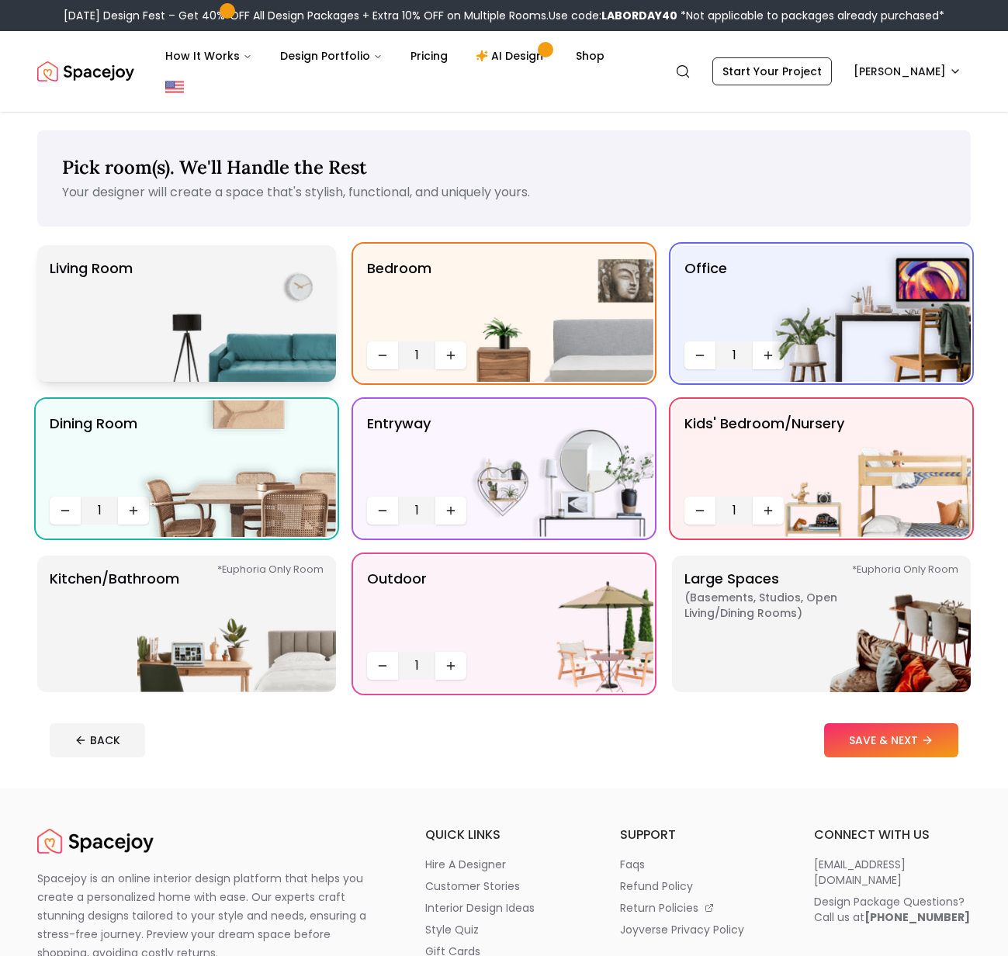
click at [209, 311] on img at bounding box center [236, 313] width 199 height 137
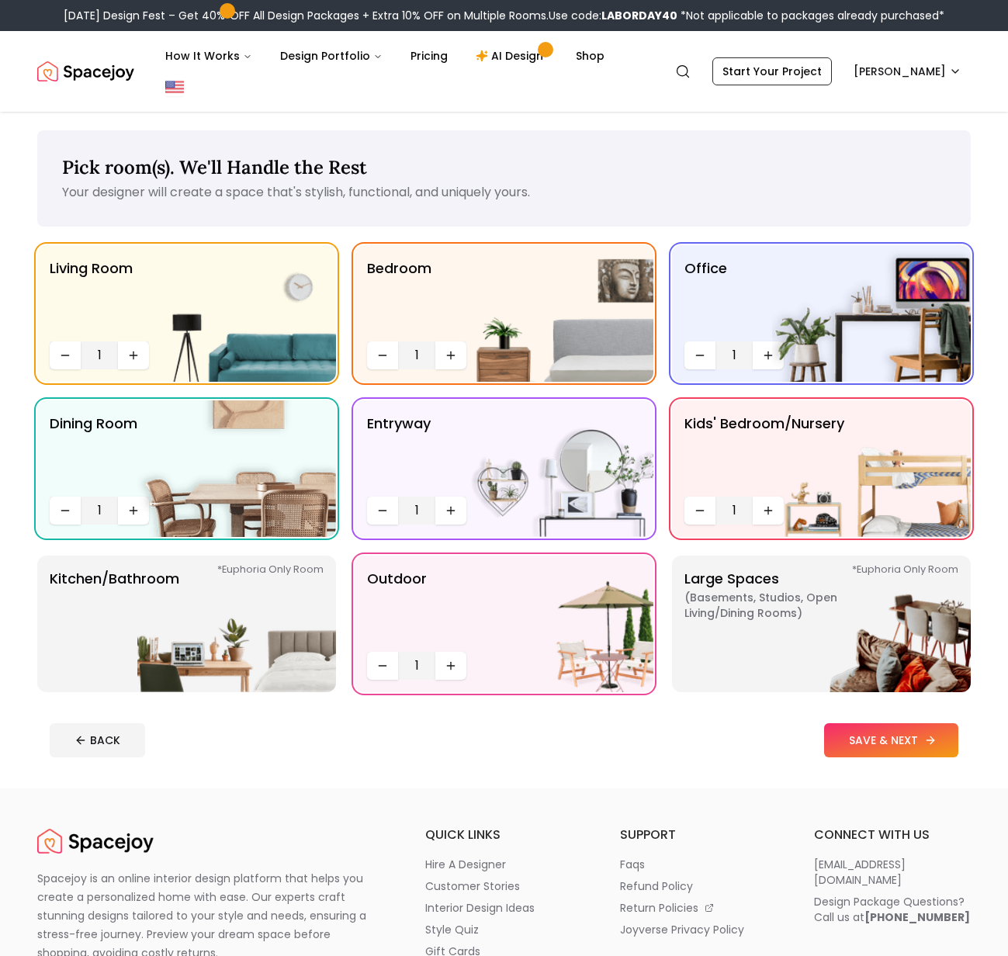
click at [843, 723] on button "SAVE & NEXT" at bounding box center [891, 740] width 134 height 34
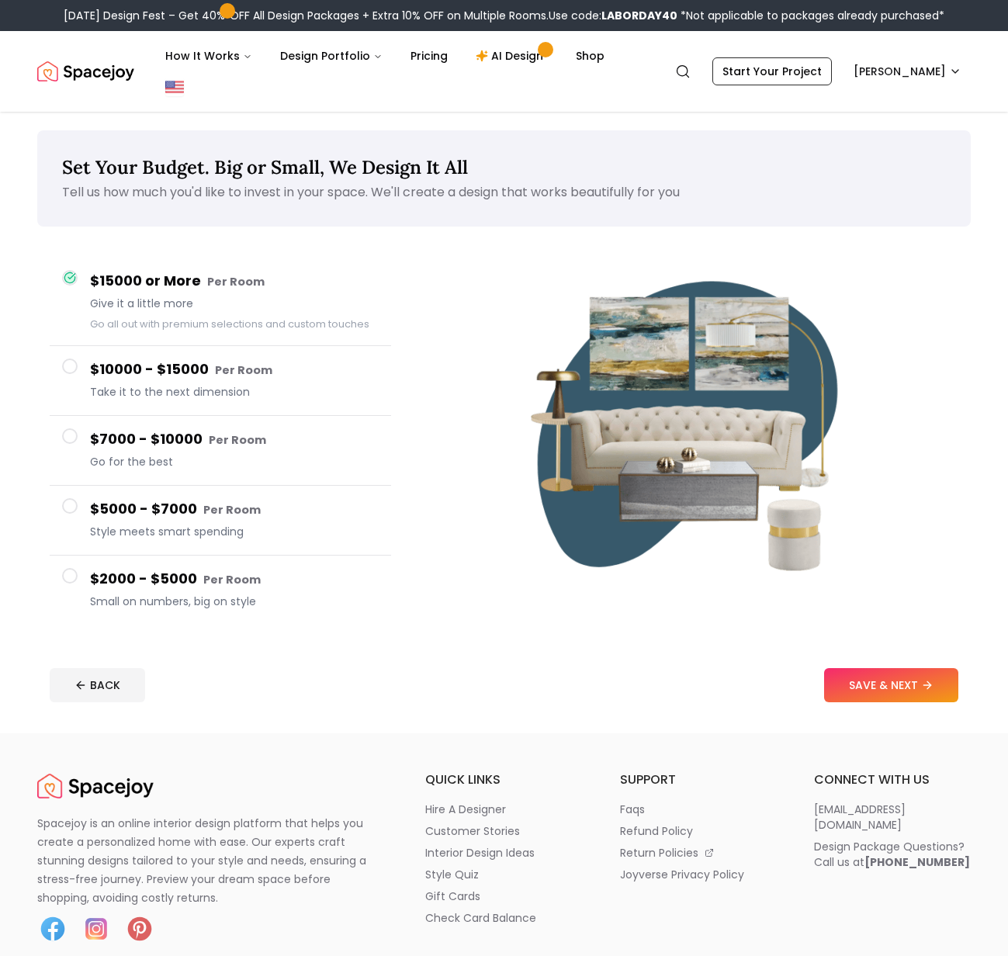
click at [185, 568] on h4 "$2000 - $5000 Per Room" at bounding box center [234, 579] width 289 height 23
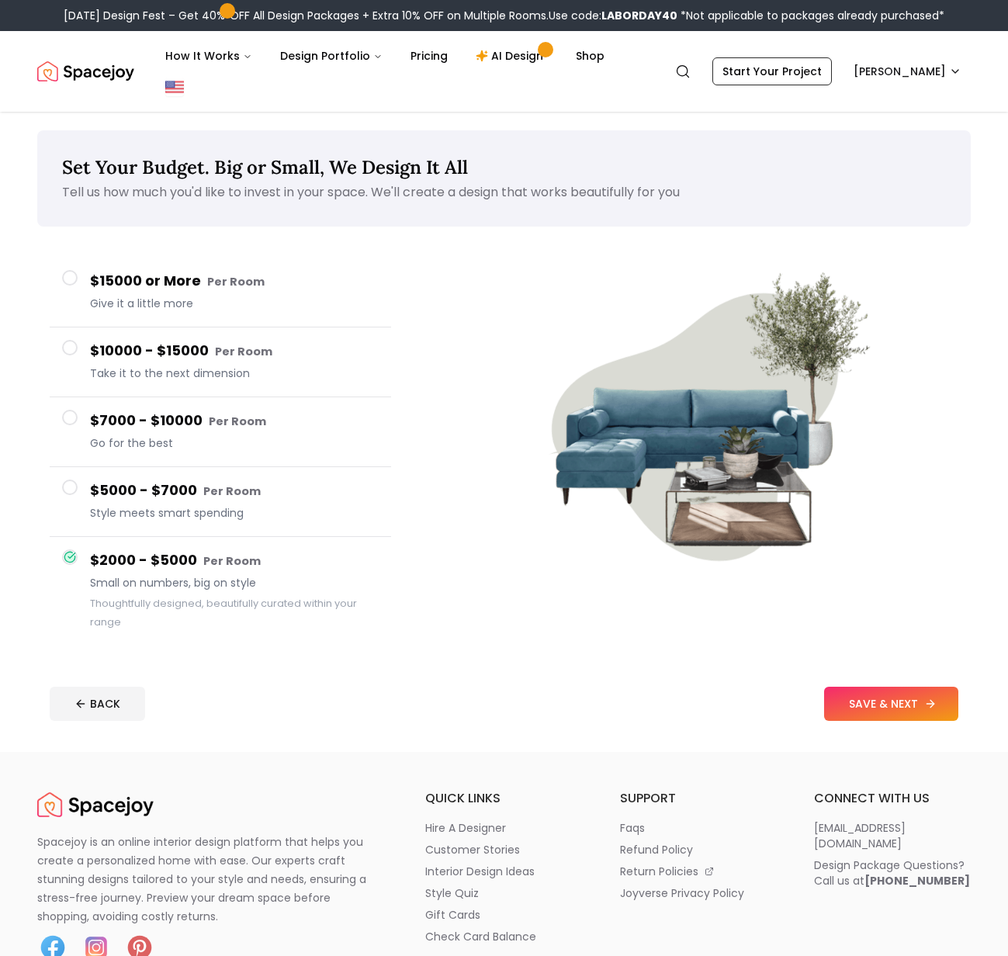
click at [865, 687] on button "SAVE & NEXT" at bounding box center [891, 704] width 134 height 34
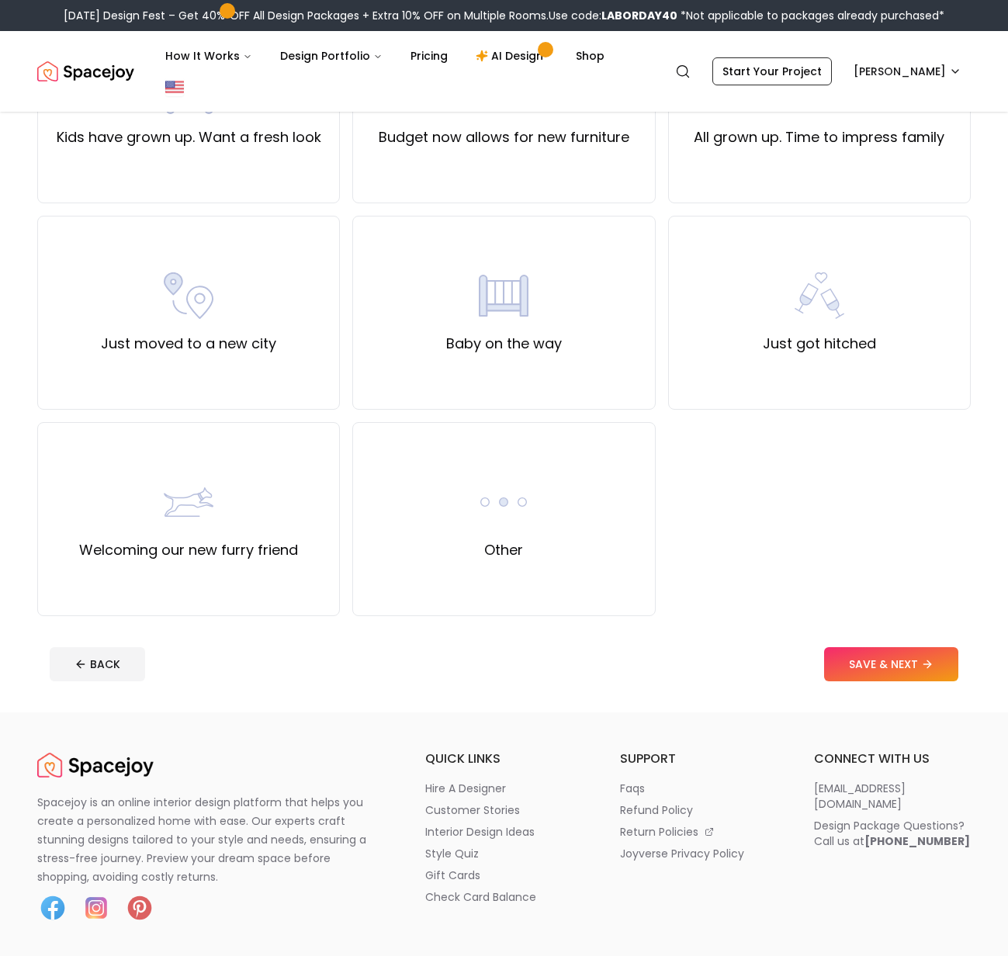
scroll to position [383, 0]
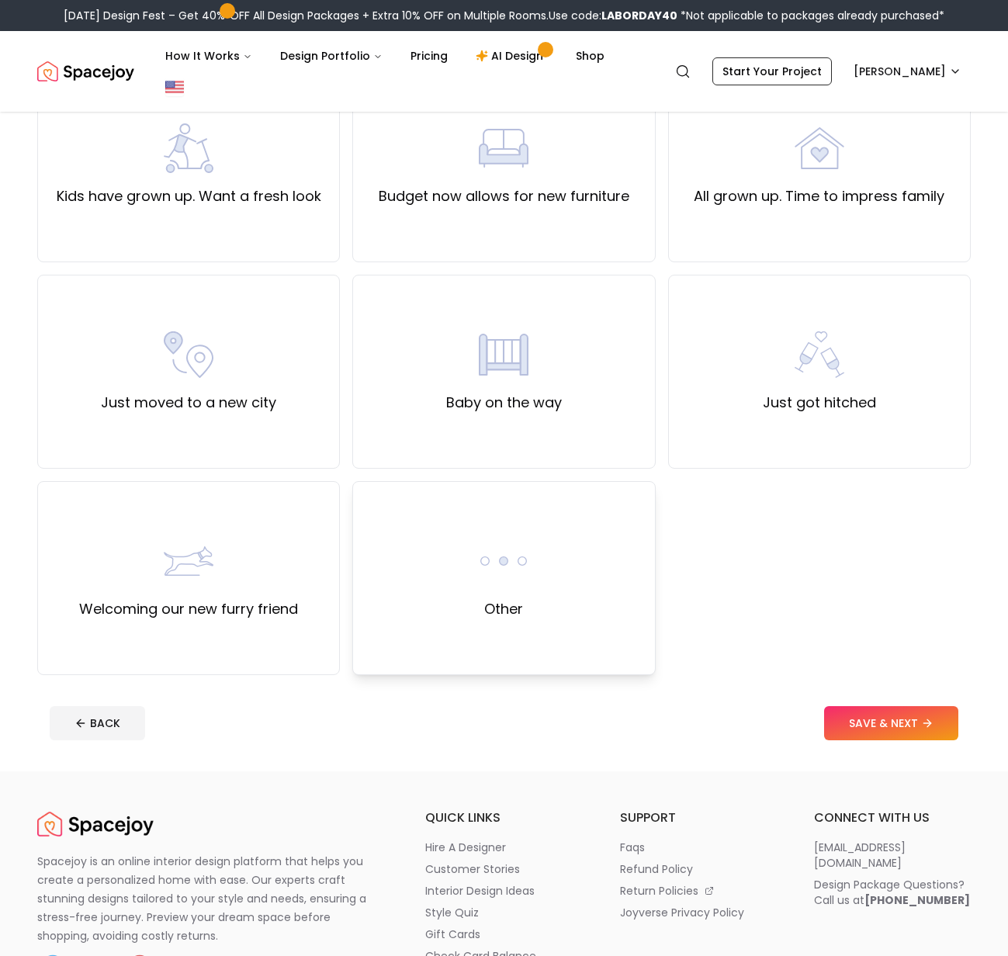
click at [463, 618] on div "Other" at bounding box center [503, 578] width 303 height 194
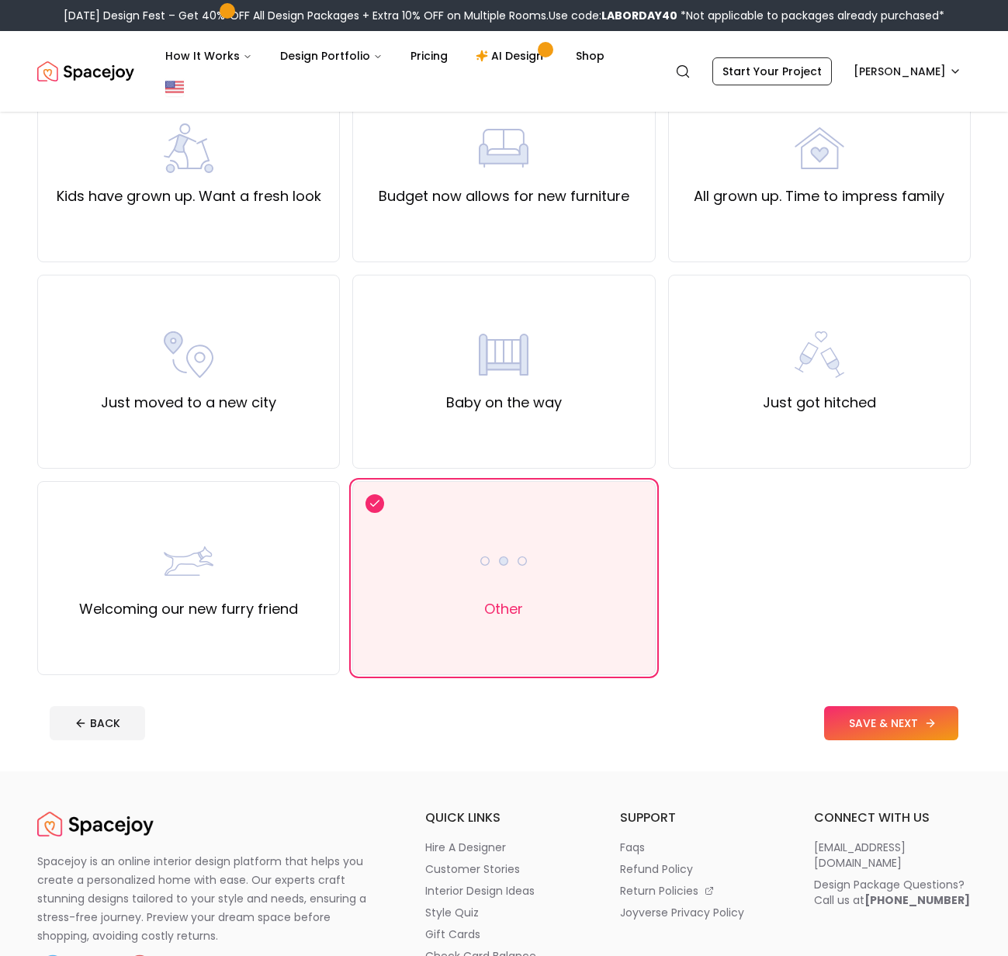
click at [859, 706] on button "SAVE & NEXT" at bounding box center [891, 723] width 134 height 34
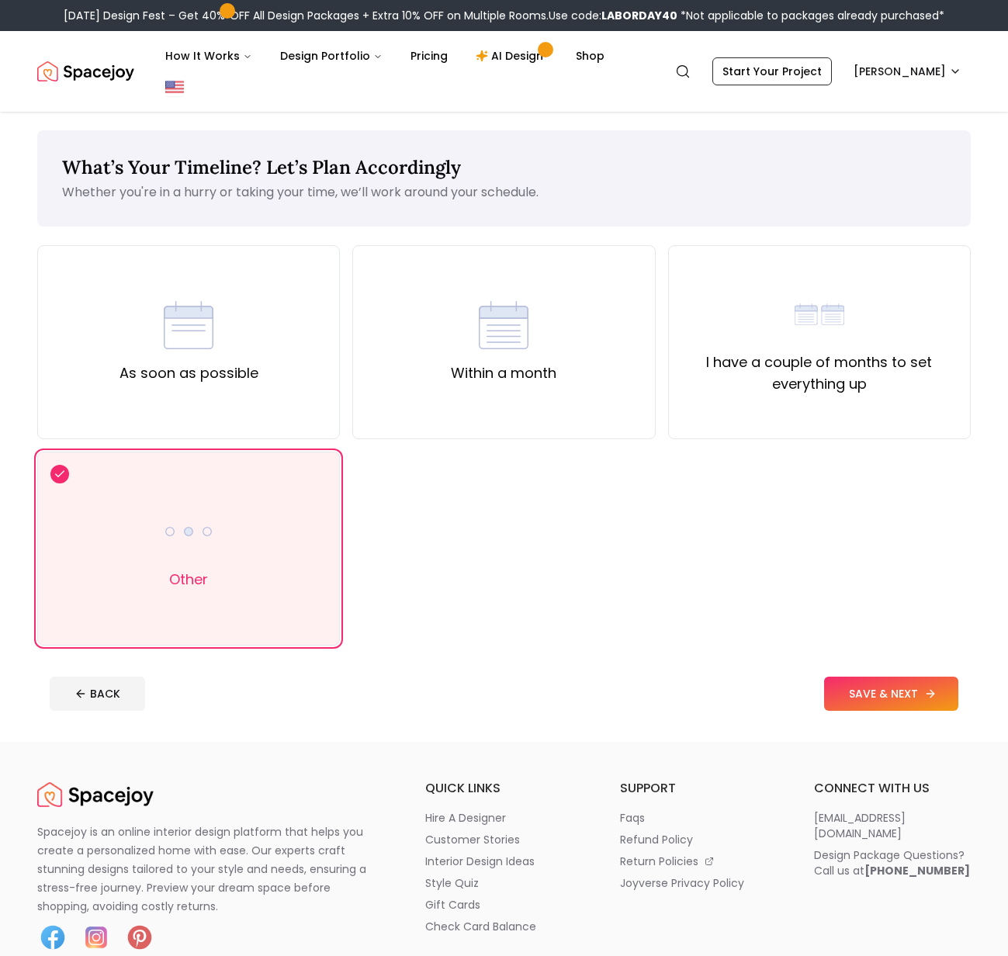
click at [876, 677] on button "SAVE & NEXT" at bounding box center [891, 694] width 134 height 34
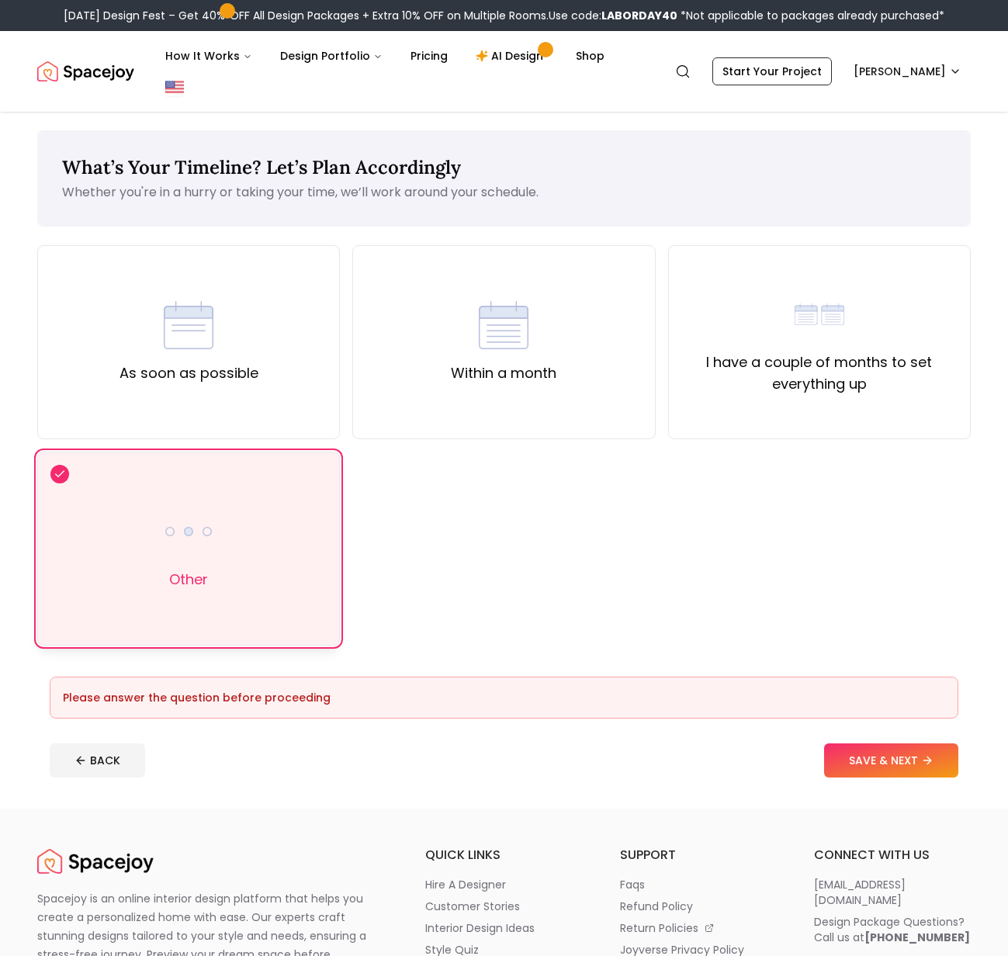
click at [166, 585] on div "Other" at bounding box center [188, 549] width 303 height 194
click at [862, 744] on button "SAVE & NEXT" at bounding box center [891, 761] width 134 height 34
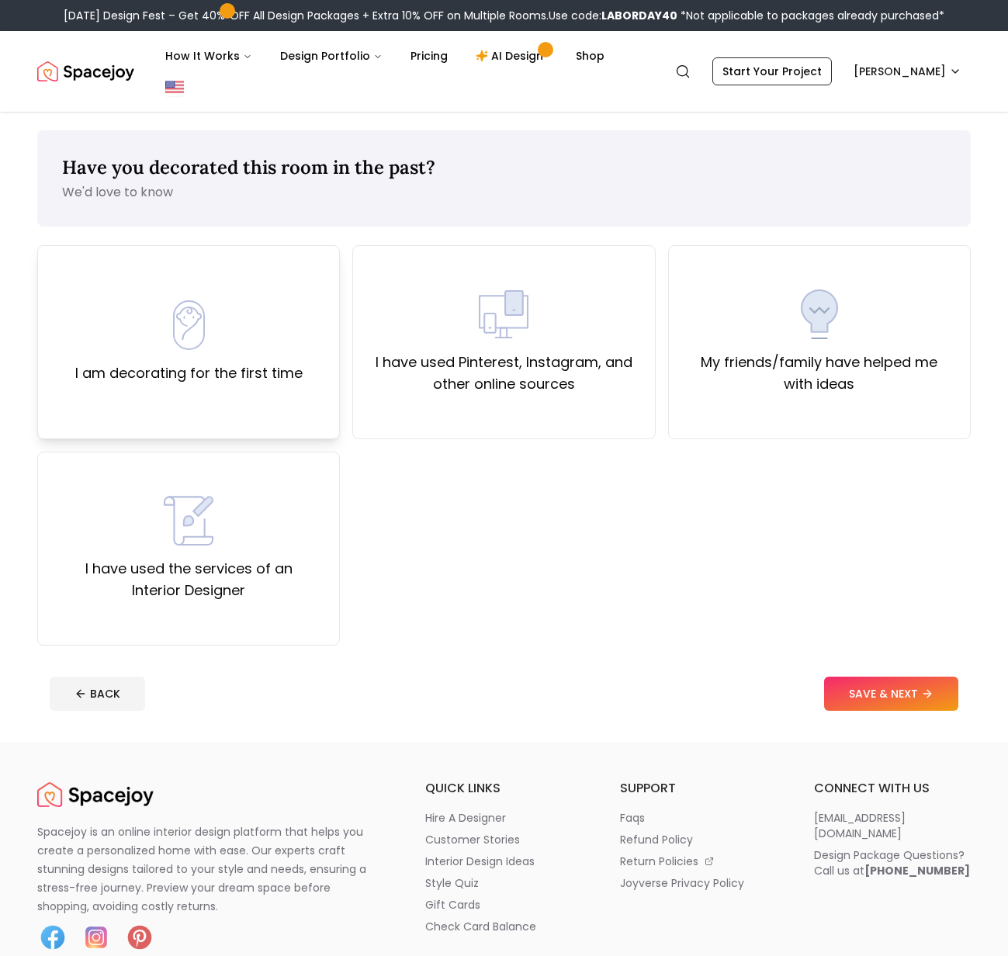
click at [184, 304] on img at bounding box center [189, 325] width 50 height 50
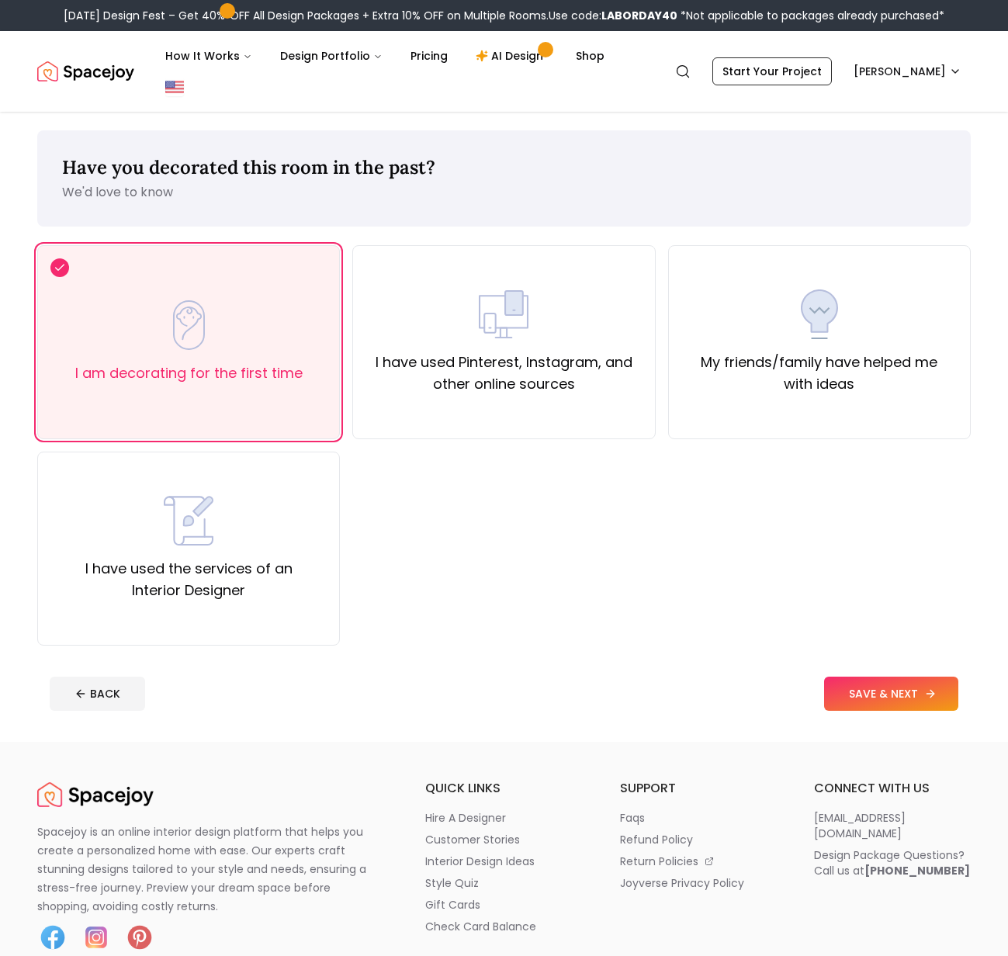
click at [869, 677] on button "SAVE & NEXT" at bounding box center [891, 694] width 134 height 34
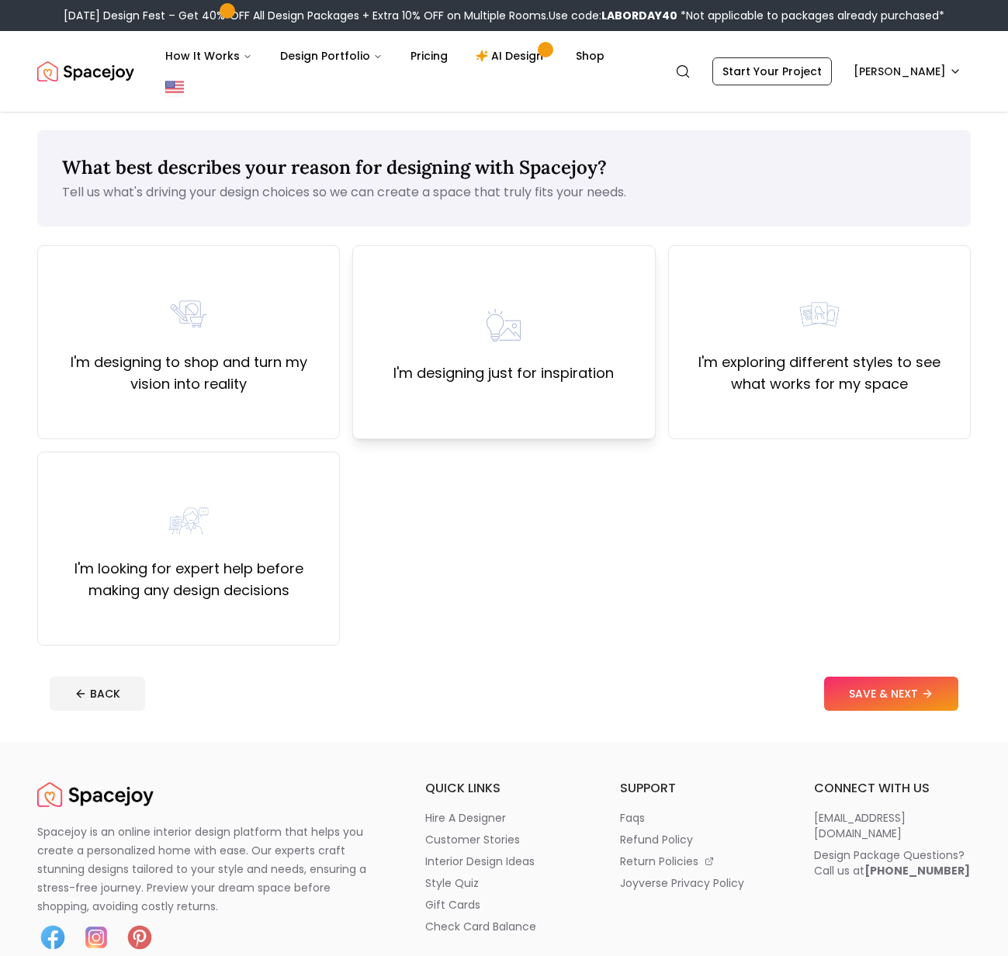
click at [473, 379] on div "I'm designing just for inspiration" at bounding box center [503, 342] width 303 height 194
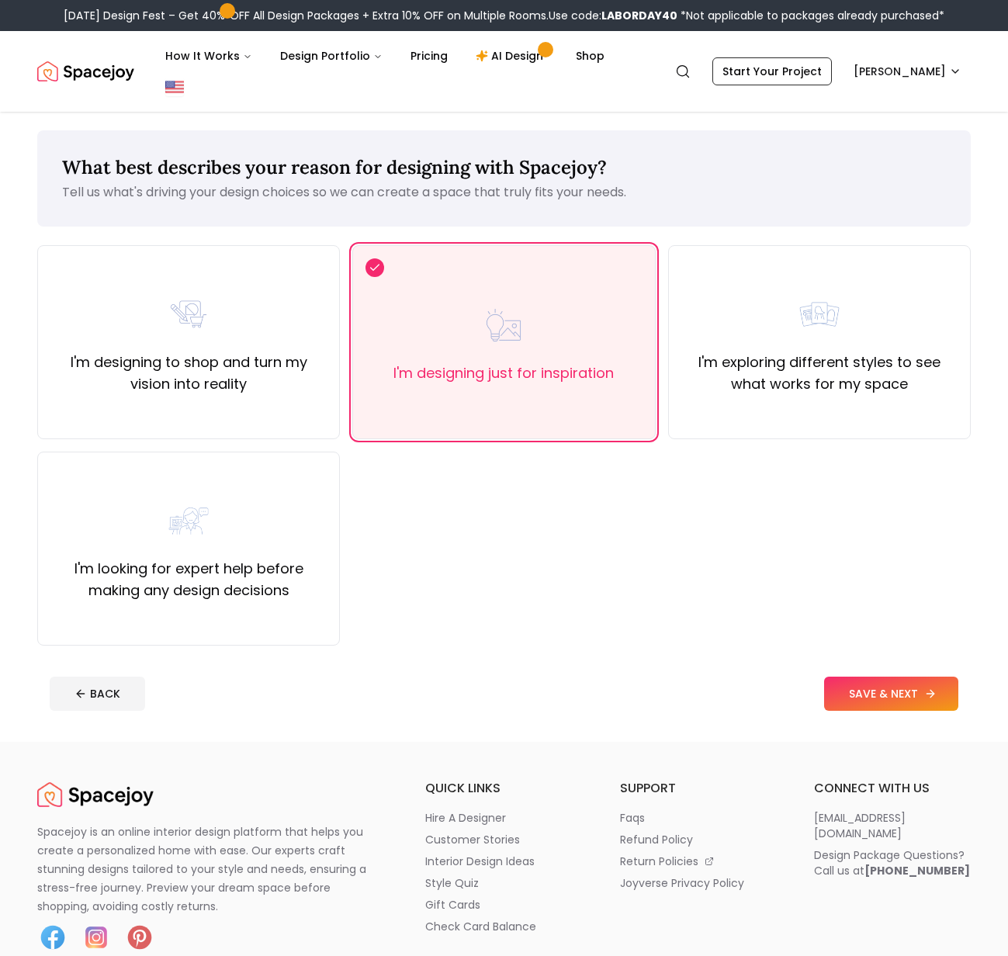
click at [888, 677] on button "SAVE & NEXT" at bounding box center [891, 694] width 134 height 34
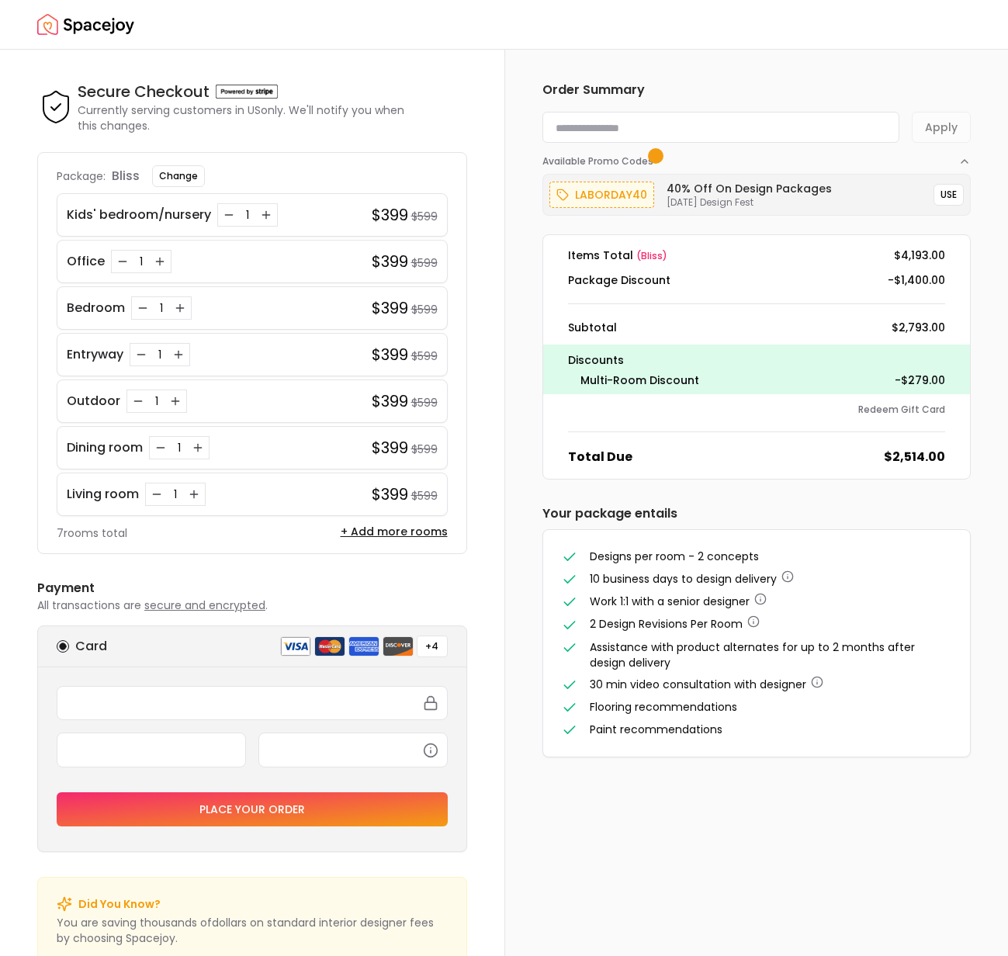
click at [75, 15] on img "Spacejoy" at bounding box center [85, 24] width 97 height 31
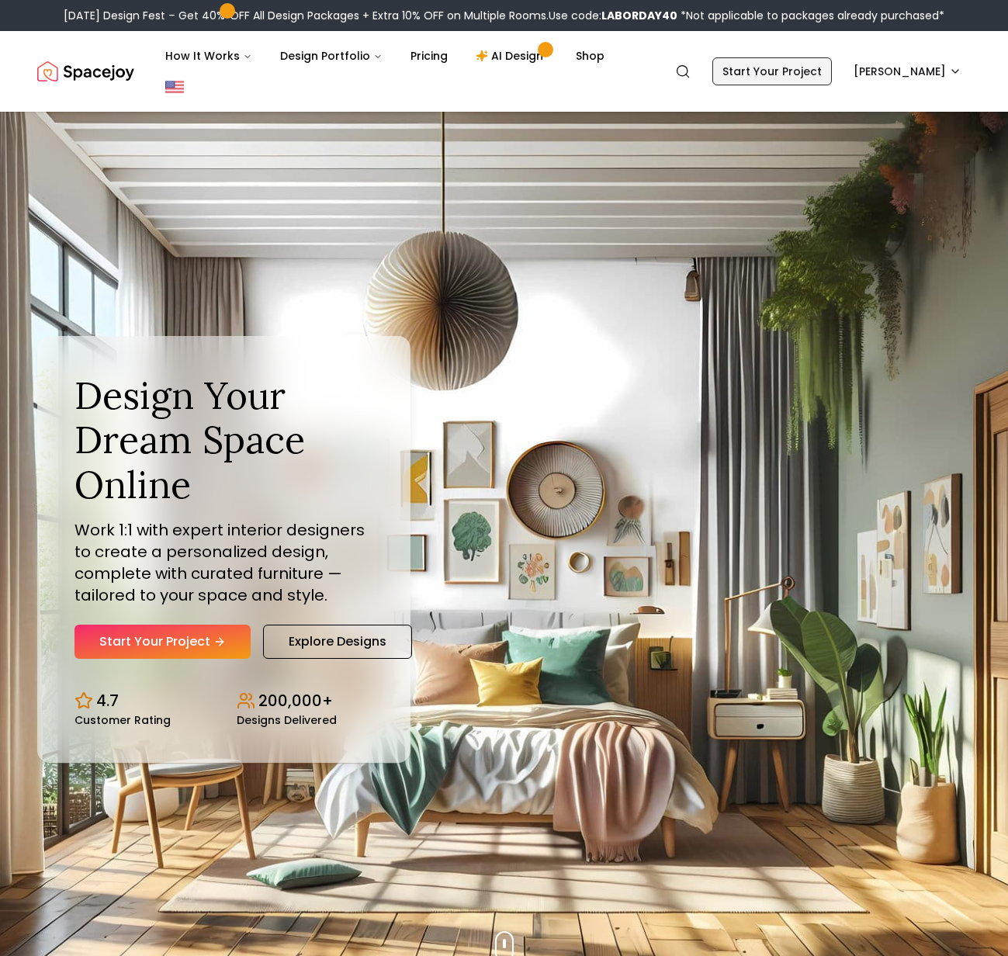
click at [809, 57] on link "Start Your Project" at bounding box center [773, 71] width 120 height 28
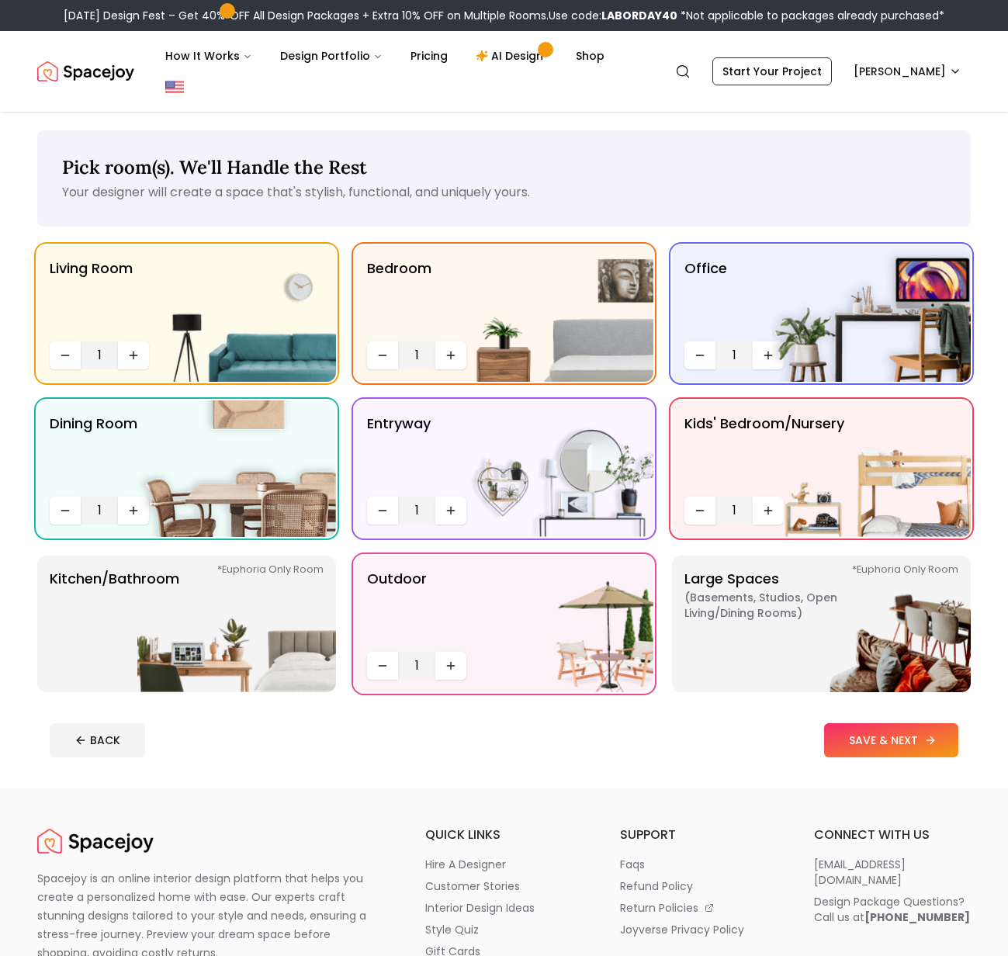
click at [863, 723] on button "SAVE & NEXT" at bounding box center [891, 740] width 134 height 34
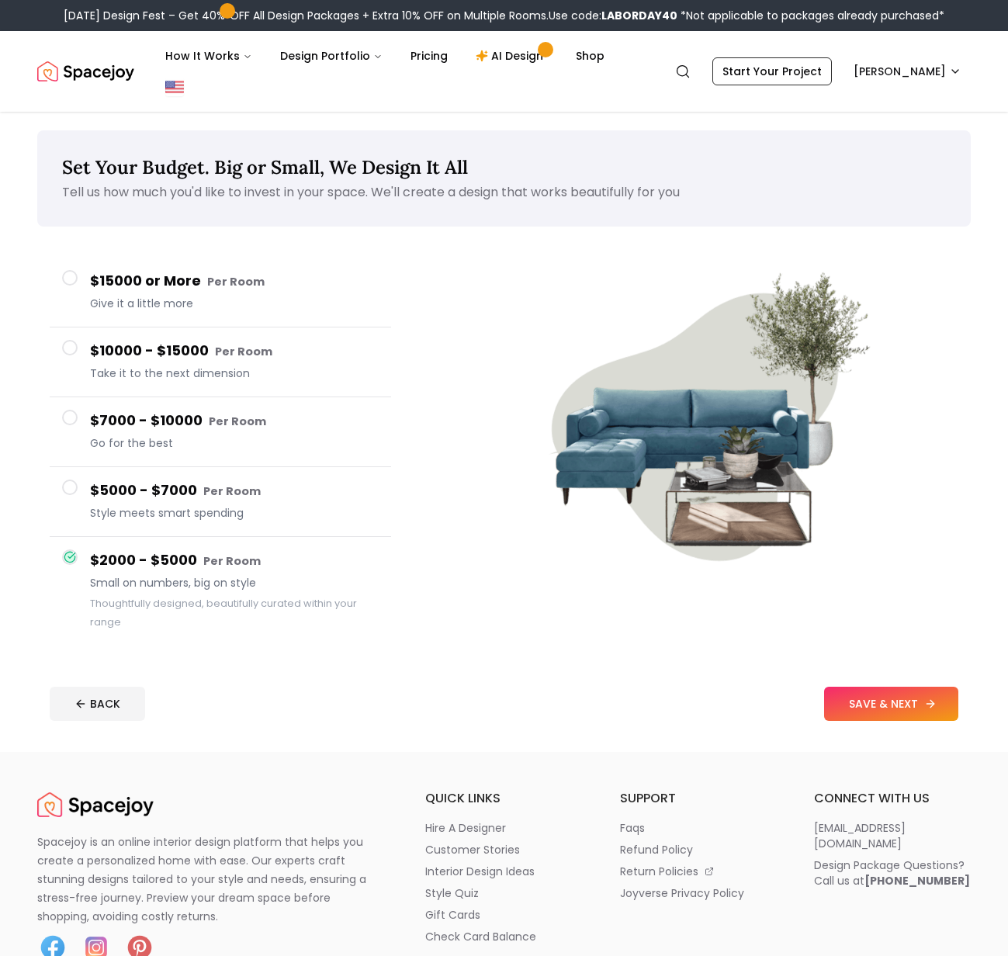
click at [858, 687] on button "SAVE & NEXT" at bounding box center [891, 704] width 134 height 34
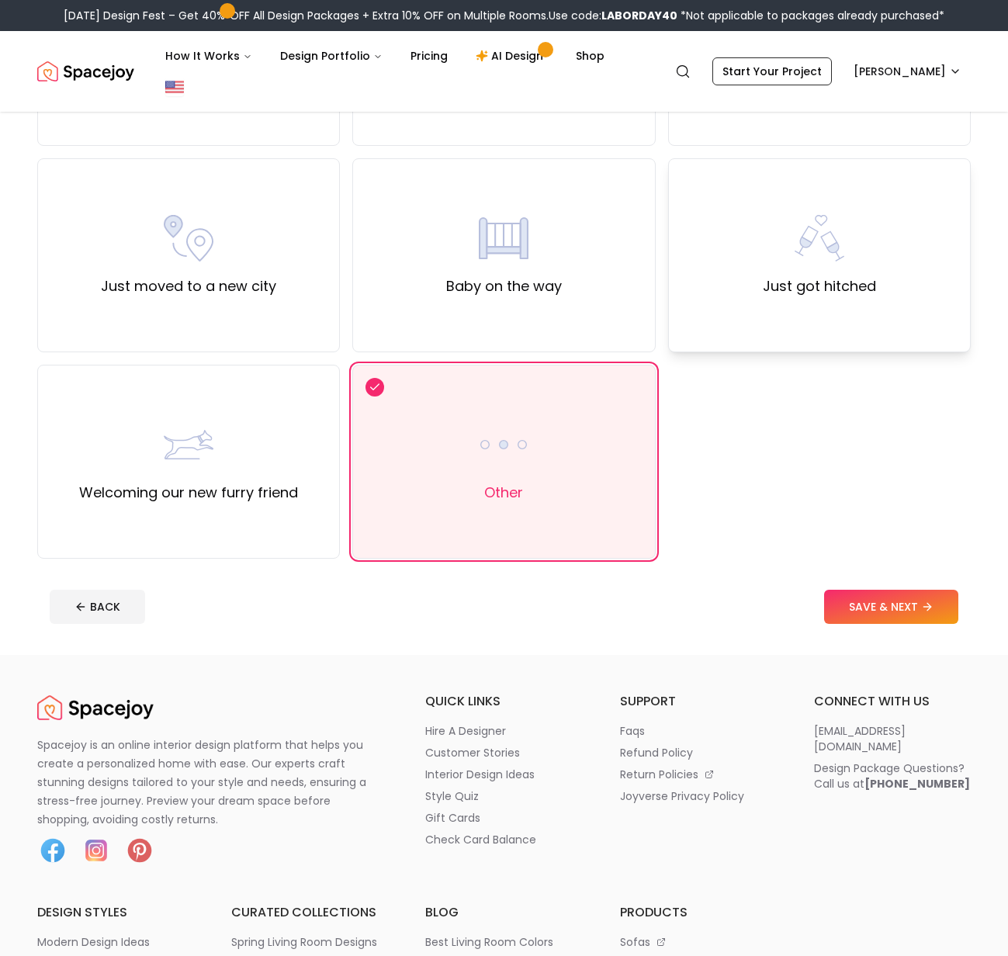
scroll to position [501, 0]
click at [892, 588] on button "SAVE & NEXT" at bounding box center [891, 605] width 134 height 34
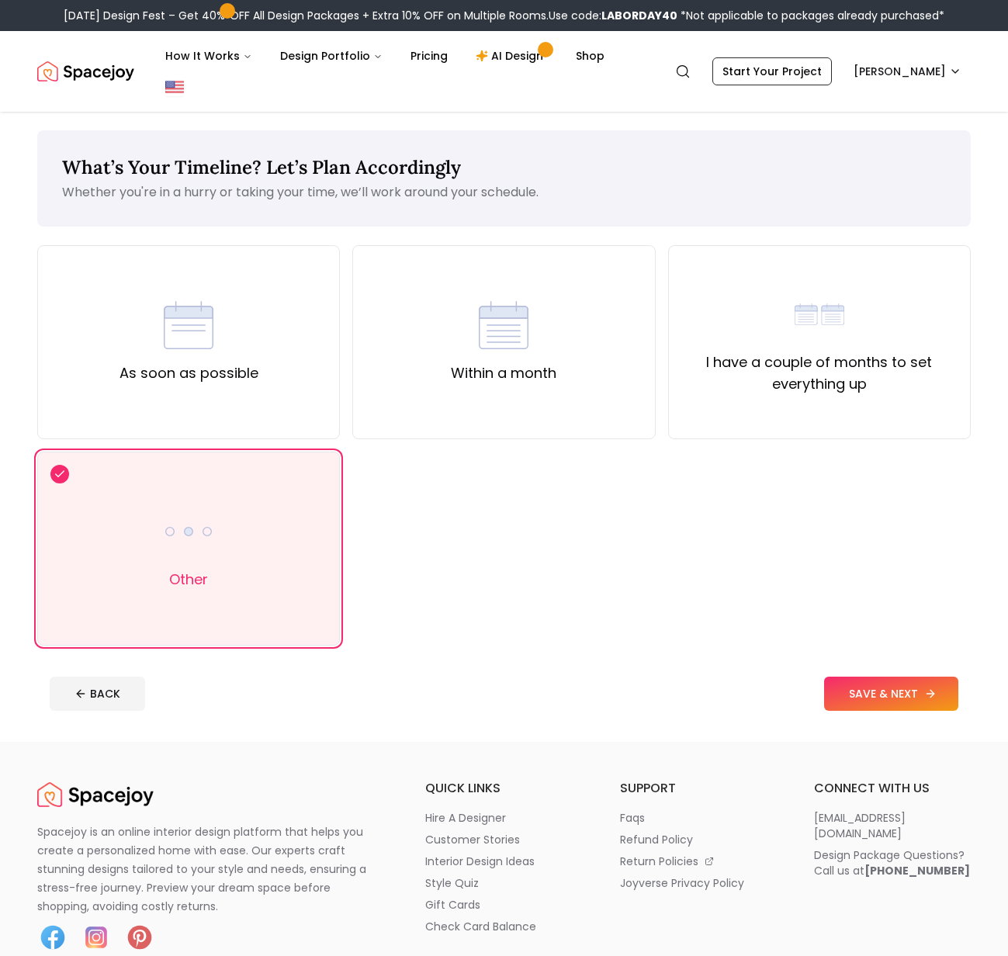
click at [900, 677] on button "SAVE & NEXT" at bounding box center [891, 694] width 134 height 34
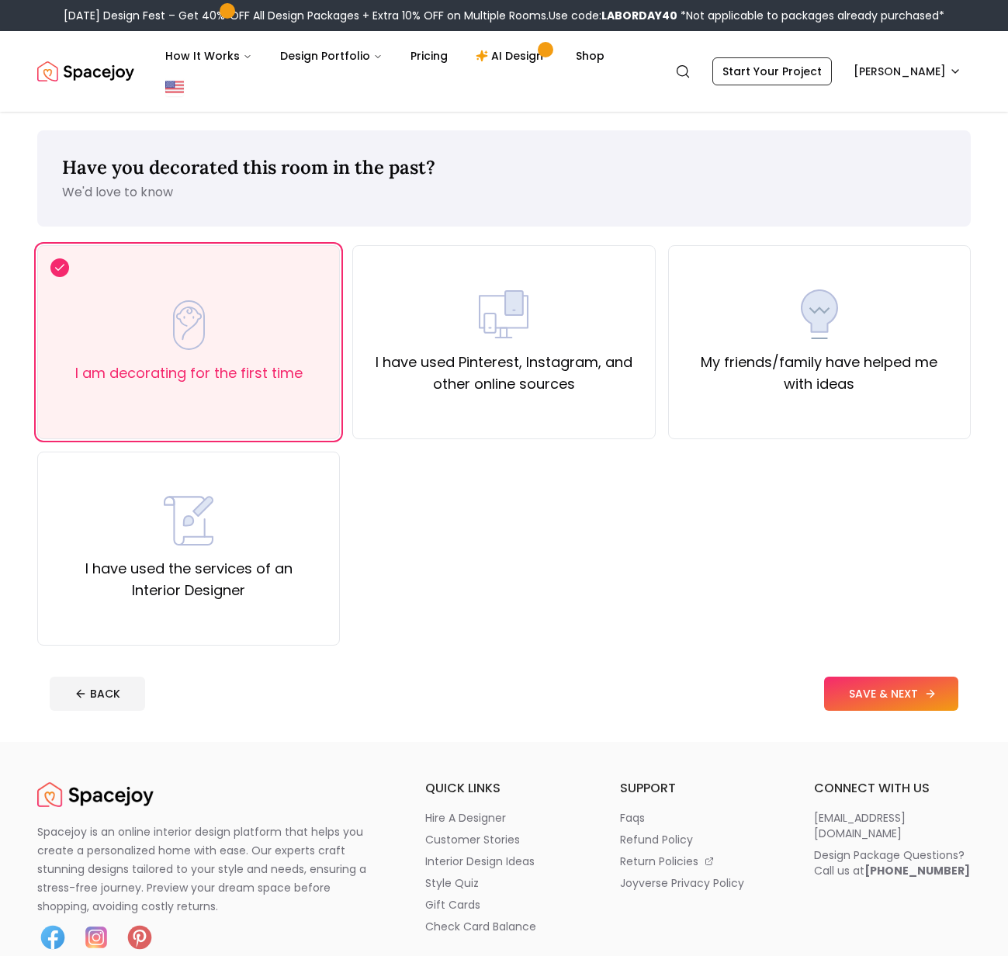
click at [900, 677] on button "SAVE & NEXT" at bounding box center [891, 694] width 134 height 34
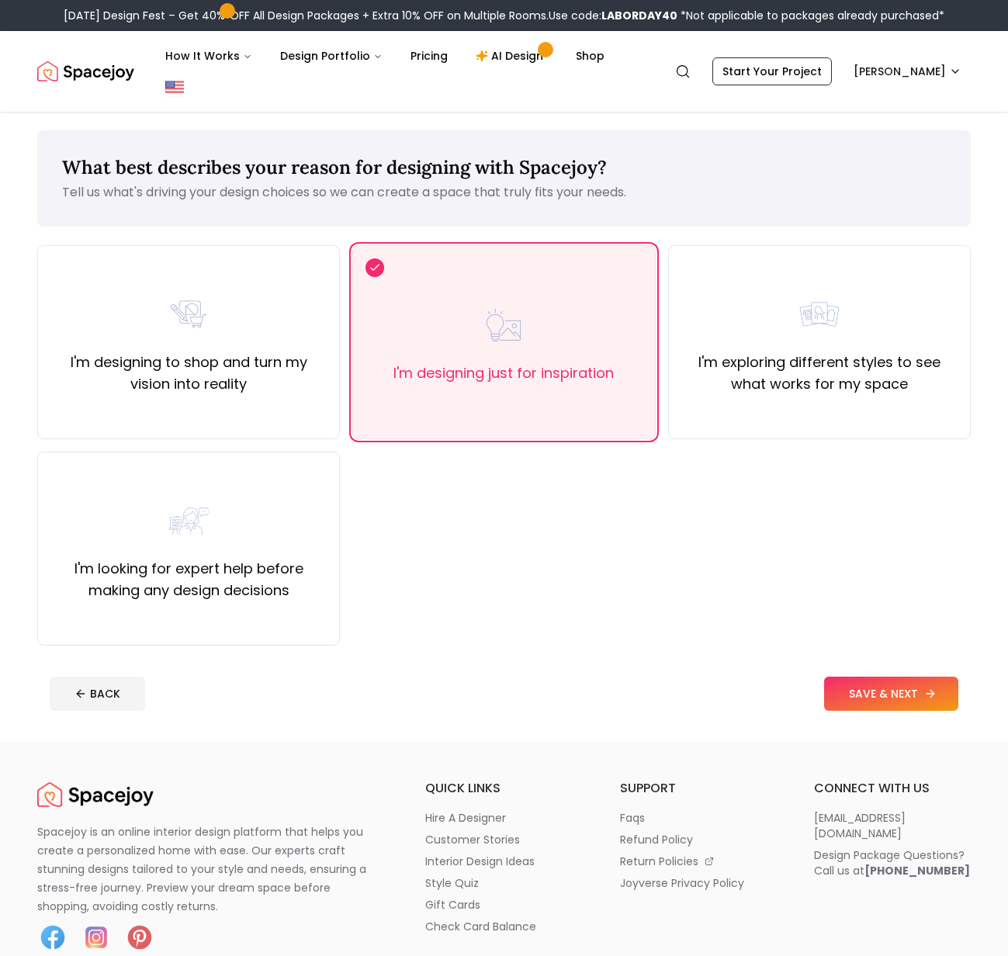
click at [900, 677] on button "SAVE & NEXT" at bounding box center [891, 694] width 134 height 34
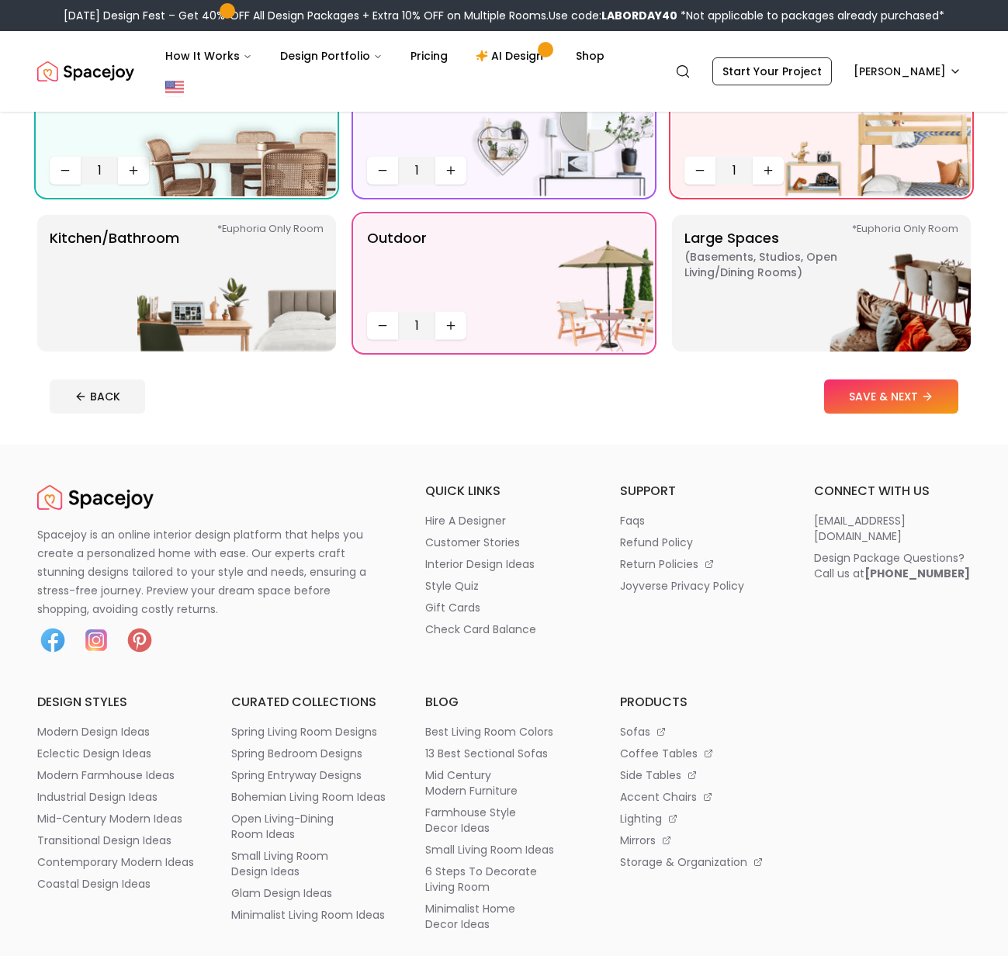
scroll to position [38, 0]
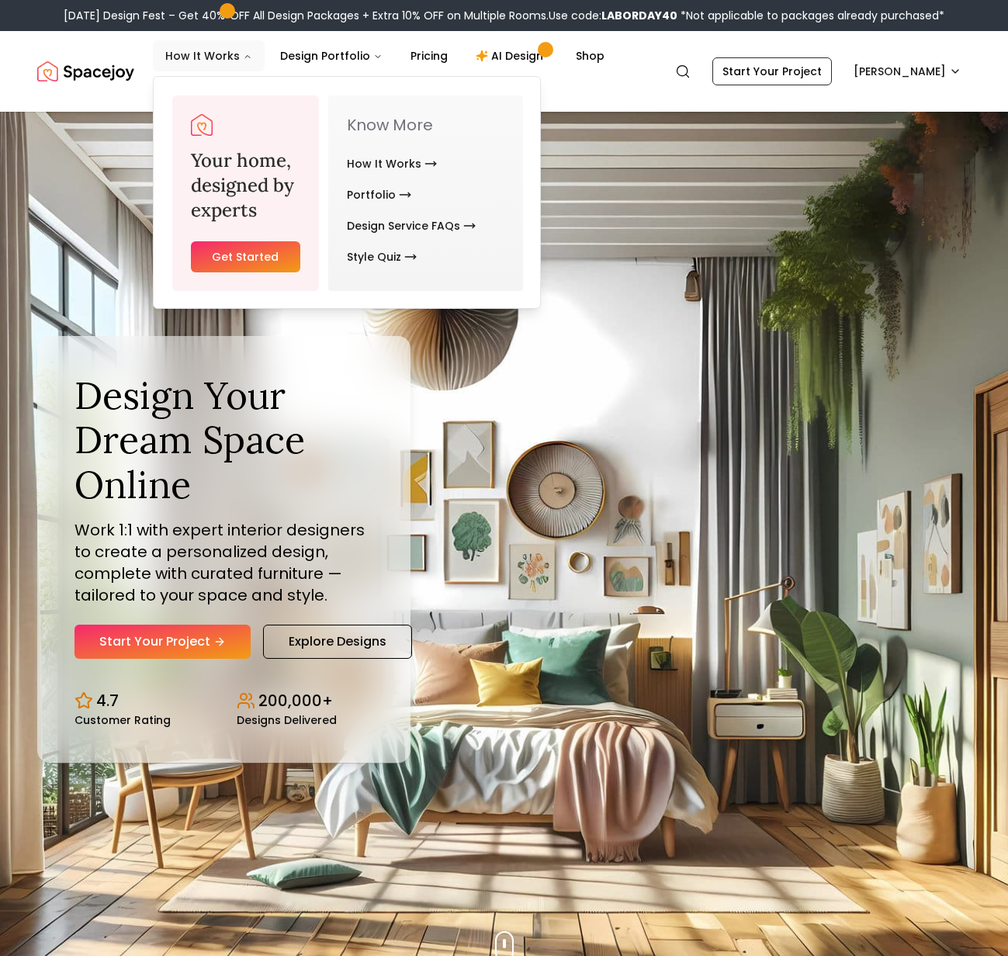
click at [215, 61] on button "How It Works" at bounding box center [209, 55] width 112 height 31
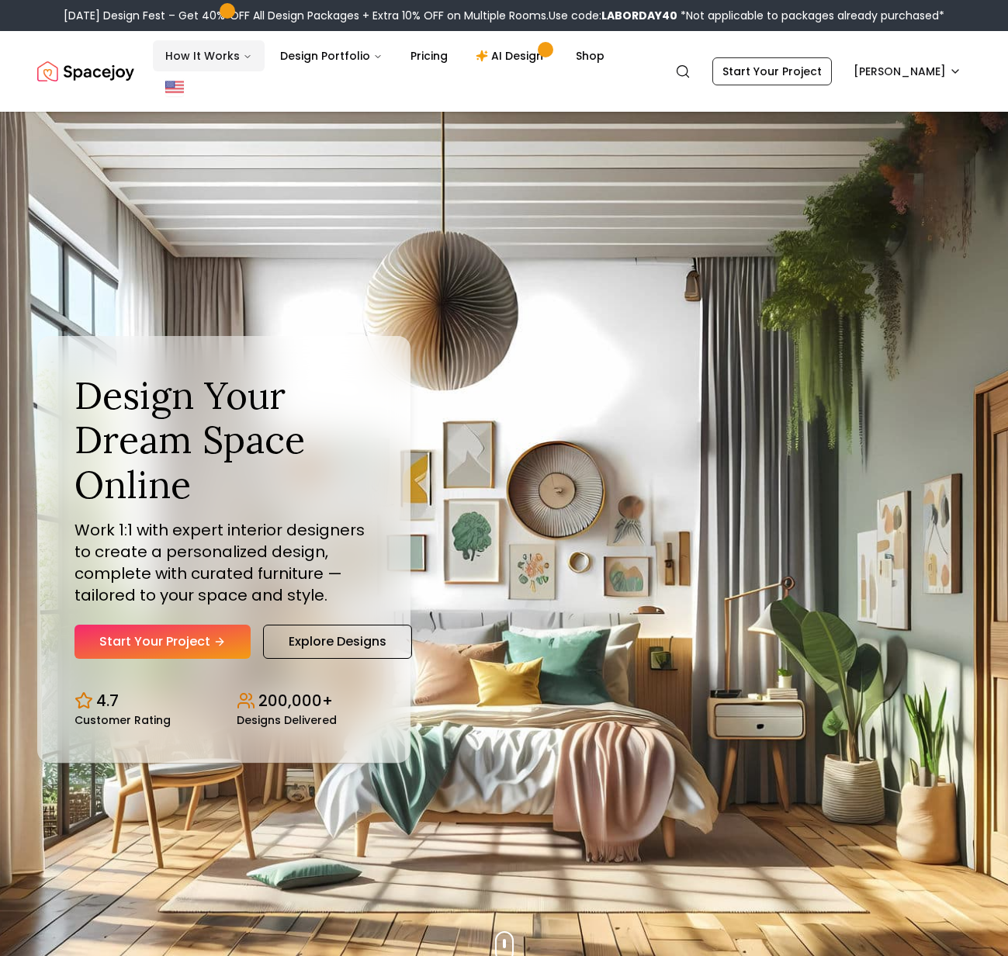
click at [216, 61] on button "How It Works" at bounding box center [209, 55] width 112 height 31
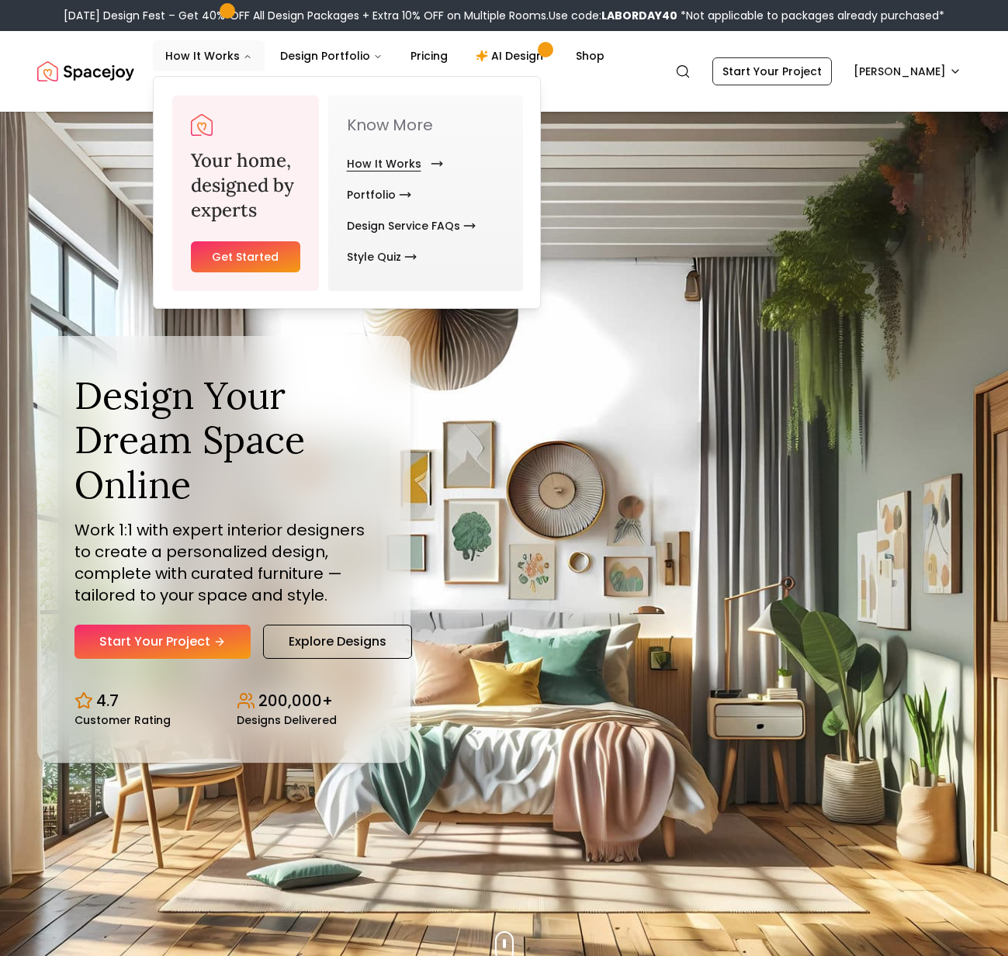
click at [382, 159] on link "How It Works" at bounding box center [392, 163] width 90 height 31
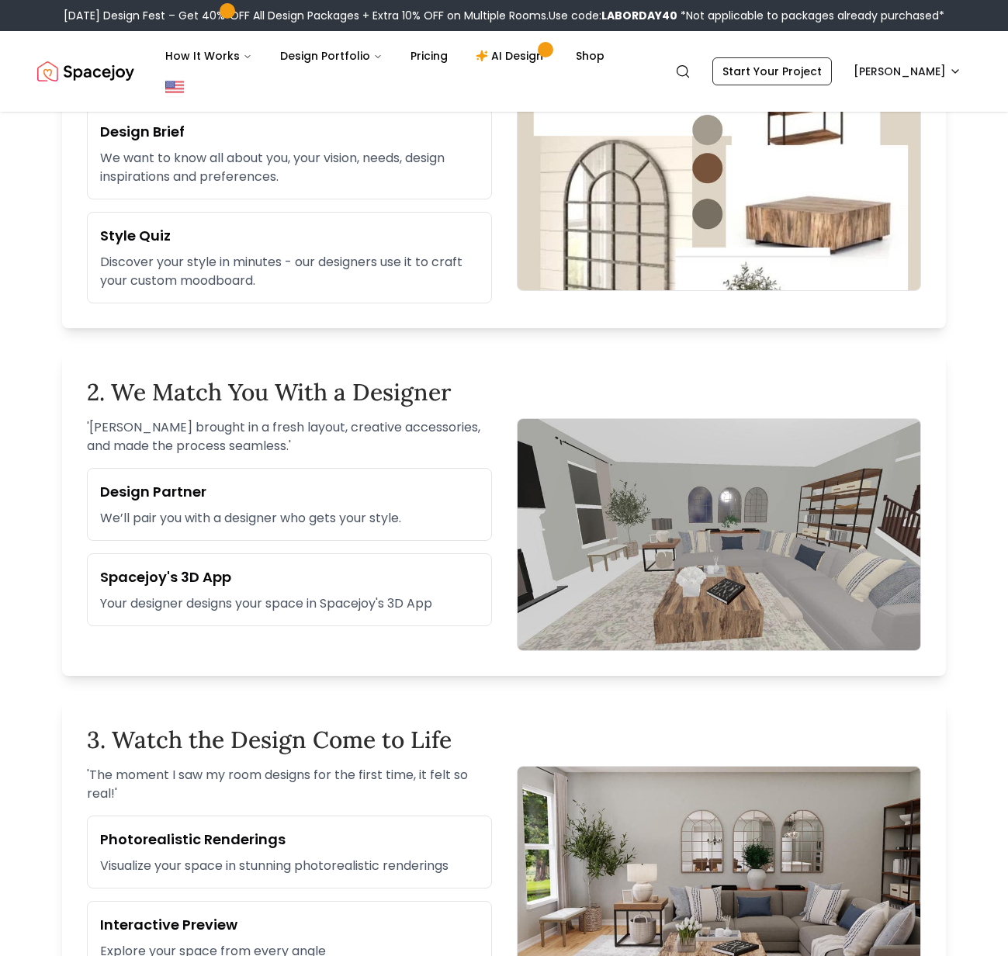
scroll to position [612, 0]
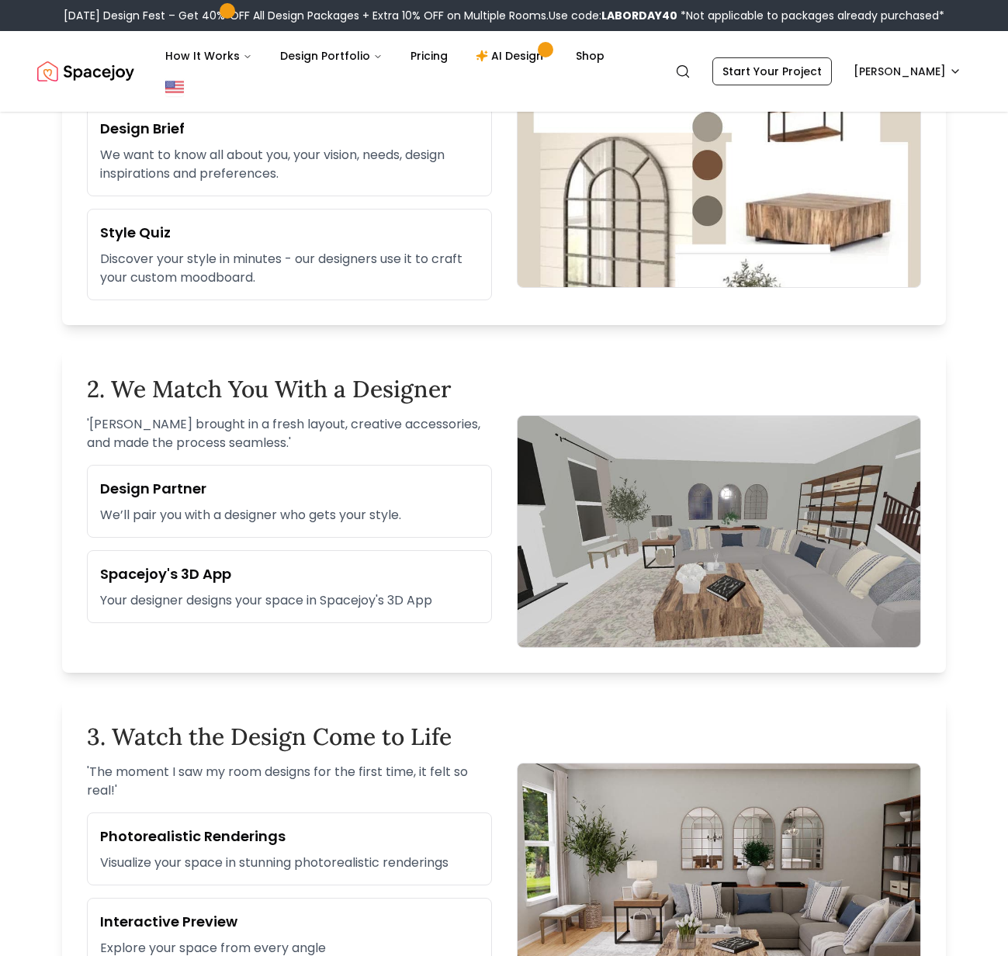
click at [184, 550] on div "Spacejoy's 3D App Your designer designs your space in Spacejoy's 3D App" at bounding box center [289, 586] width 405 height 73
click at [203, 564] on h3 "Spacejoy's 3D App" at bounding box center [289, 575] width 379 height 22
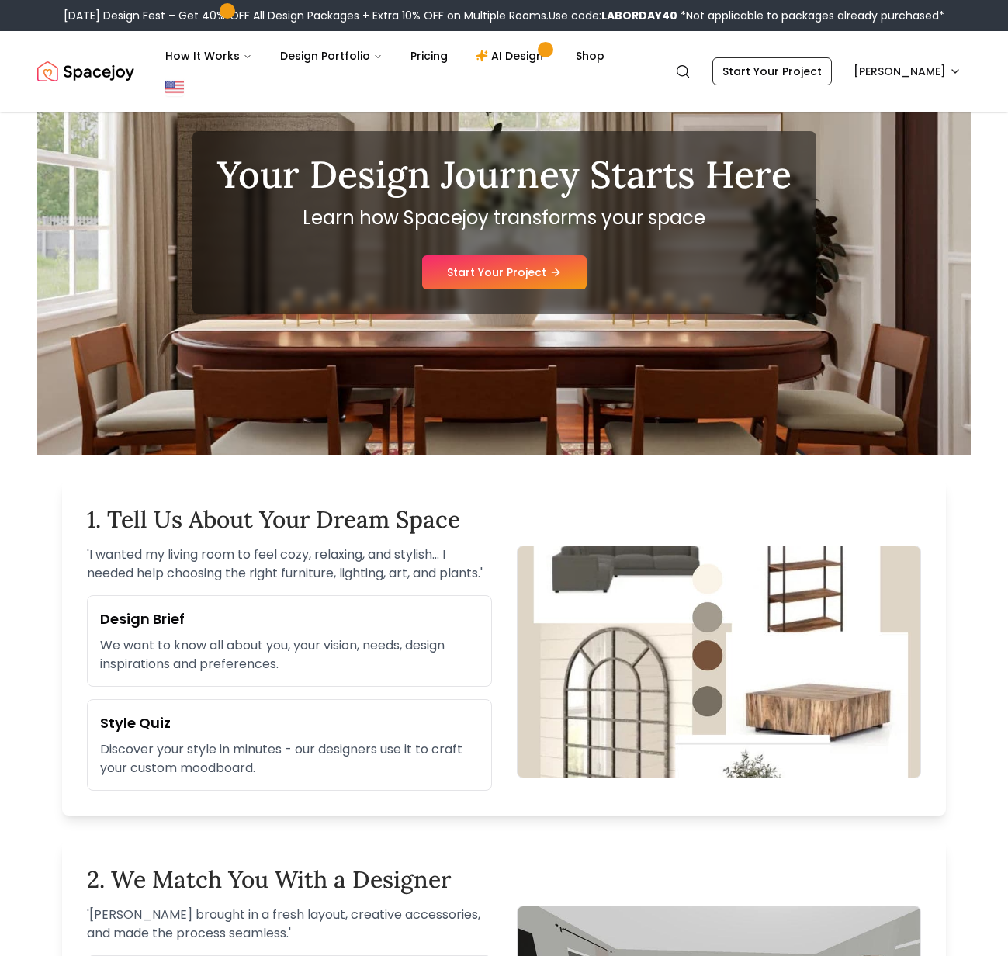
scroll to position [0, 0]
